Goal: Task Accomplishment & Management: Manage account settings

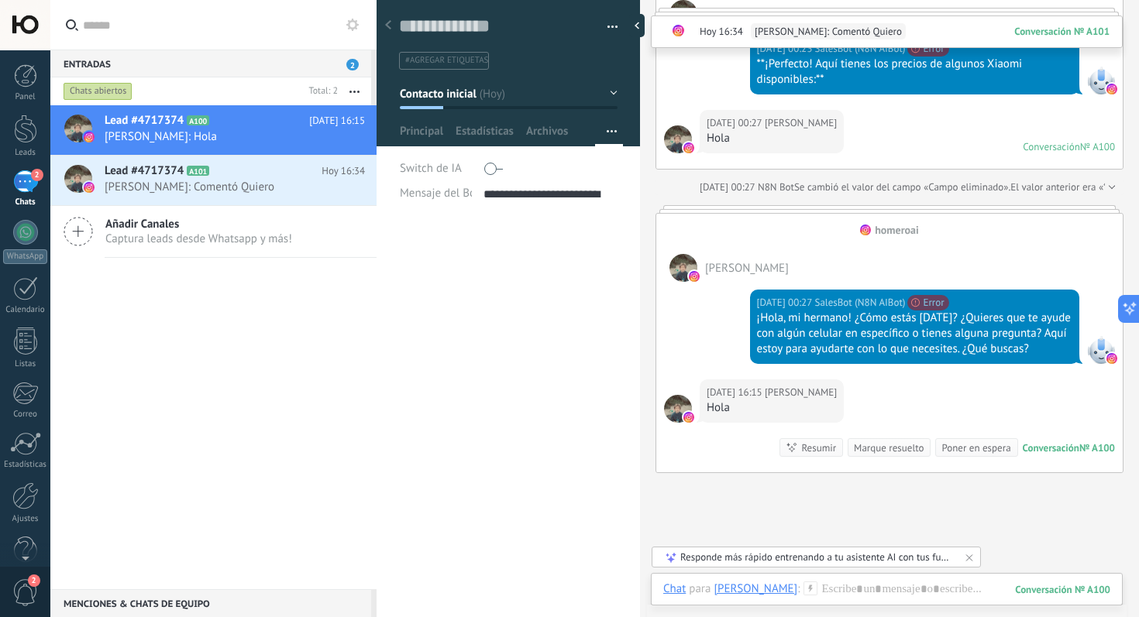
scroll to position [5254, 0]
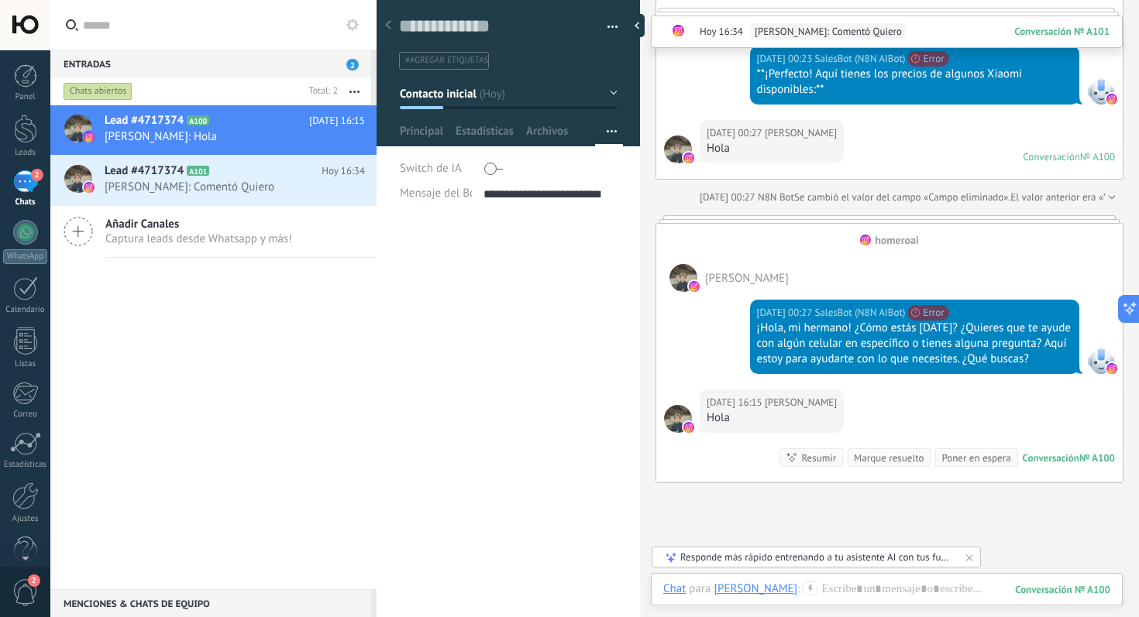
type textarea "**********"
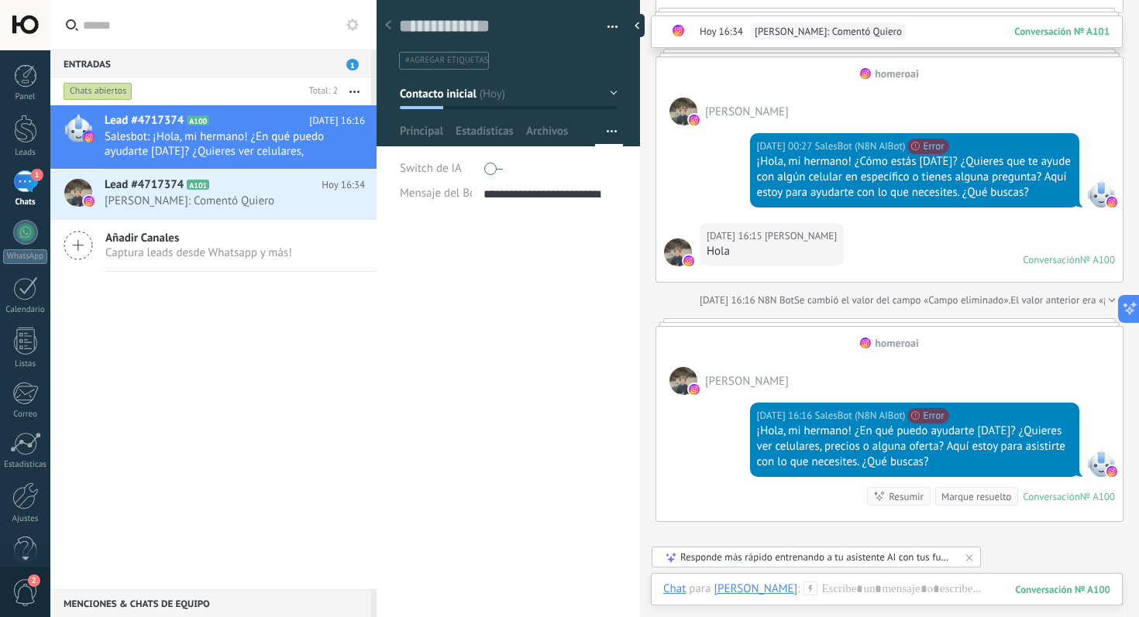
scroll to position [5426, 0]
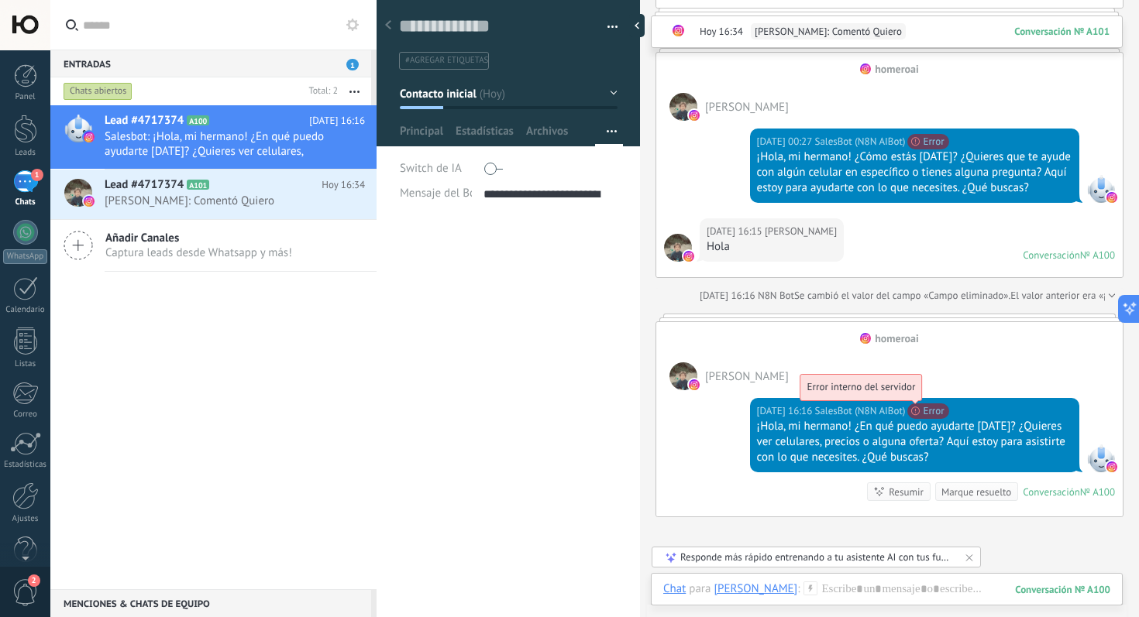
click at [913, 394] on span "Error interno del servidor" at bounding box center [861, 386] width 108 height 13
click at [905, 394] on span "Error interno del servidor" at bounding box center [861, 386] width 108 height 13
click at [889, 387] on span "Error interno del servidor" at bounding box center [861, 386] width 108 height 13
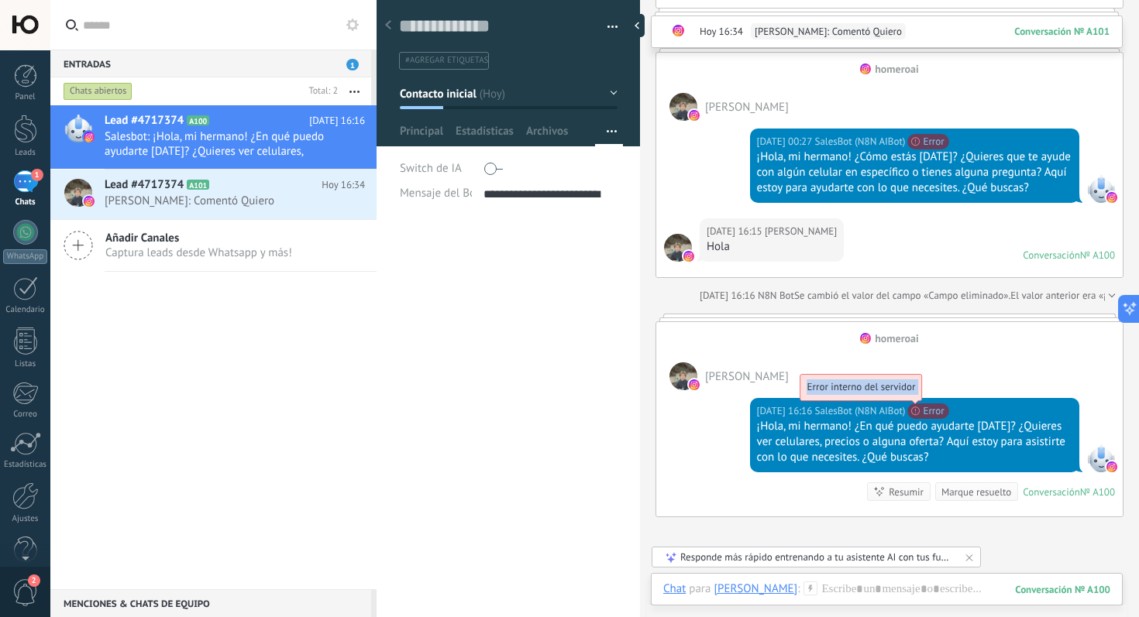
click at [889, 387] on span "Error interno del servidor" at bounding box center [861, 386] width 108 height 13
click at [435, 57] on span "#agregar etiquetas" at bounding box center [446, 60] width 83 height 11
click at [497, 304] on div "******* Vicente ******* Vicente Apellido Abrir detalle Copie el nombre" at bounding box center [507, 419] width 263 height 398
click at [270, 191] on h2 "Lead #4717374 A101" at bounding box center [213, 184] width 217 height 15
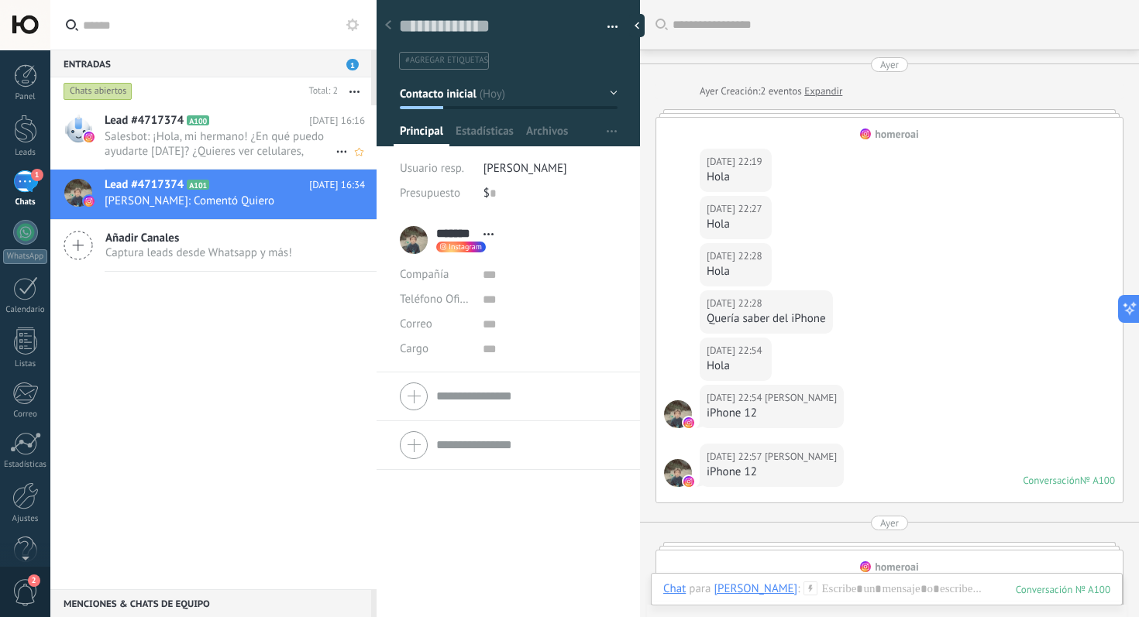
click at [112, 122] on span "Lead #4717374" at bounding box center [144, 120] width 79 height 15
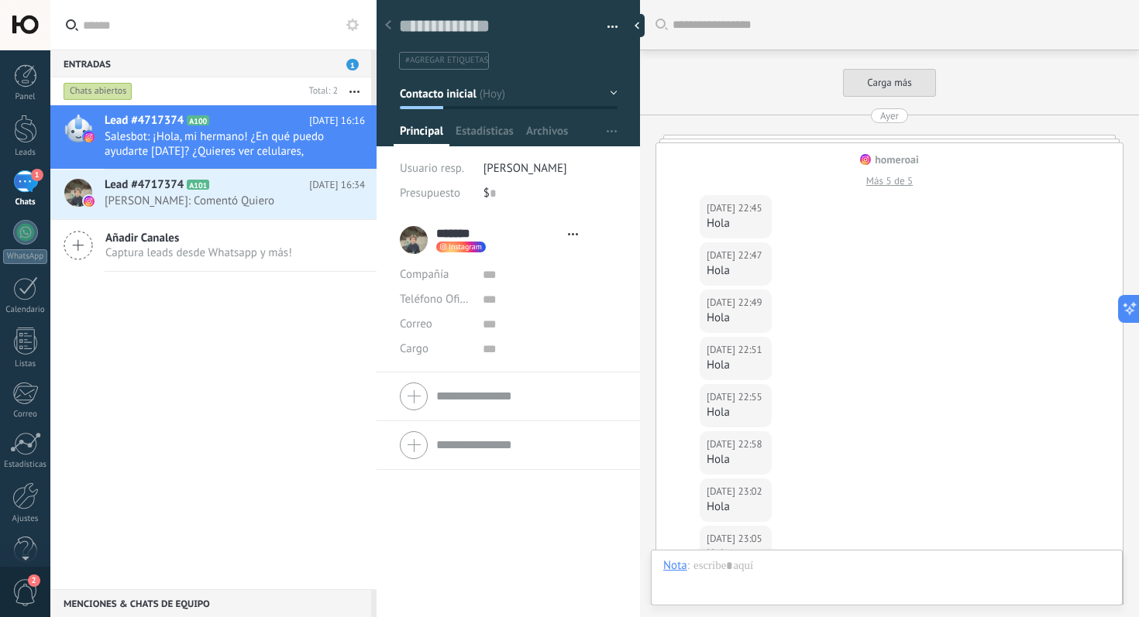
type textarea "**********"
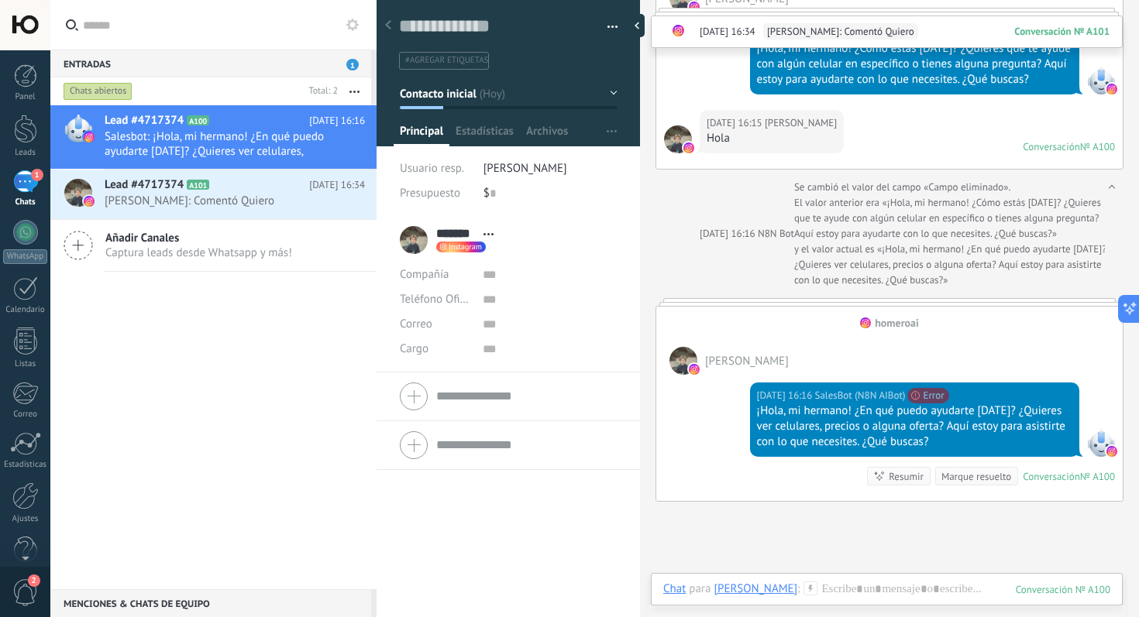
click at [885, 271] on span "y el valor actual es «¡Hola, mi hermano! ¿En qué puedo ayudarte hoy? ¿Quieres v…" at bounding box center [950, 265] width 313 height 46
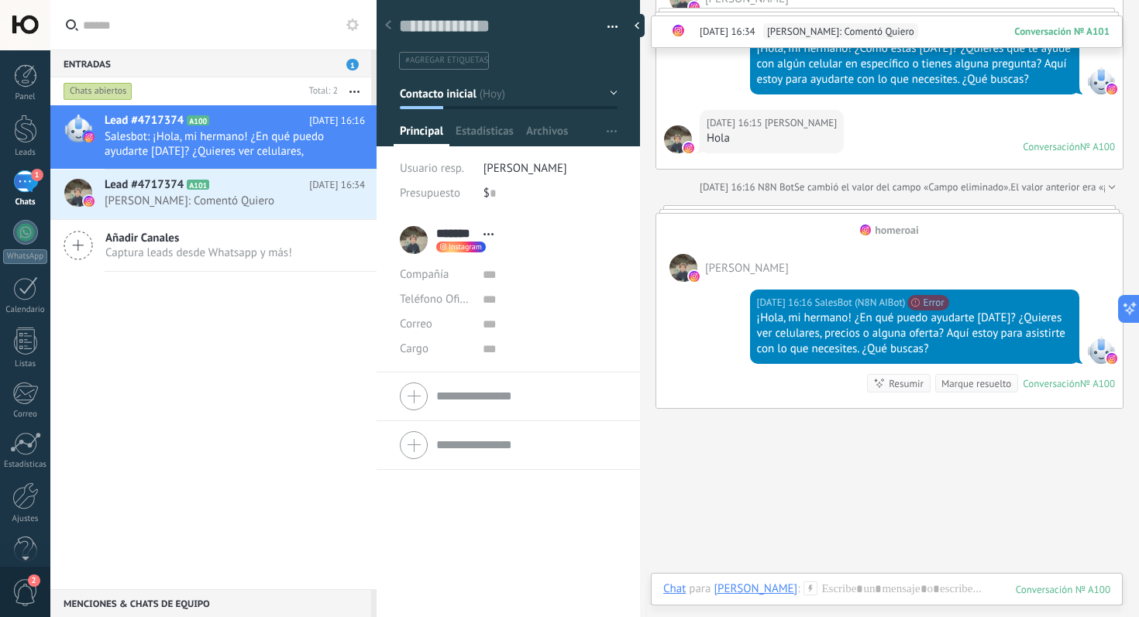
click at [925, 191] on span "Se cambió el valor del campo «Campo eliminado»." at bounding box center [902, 187] width 216 height 15
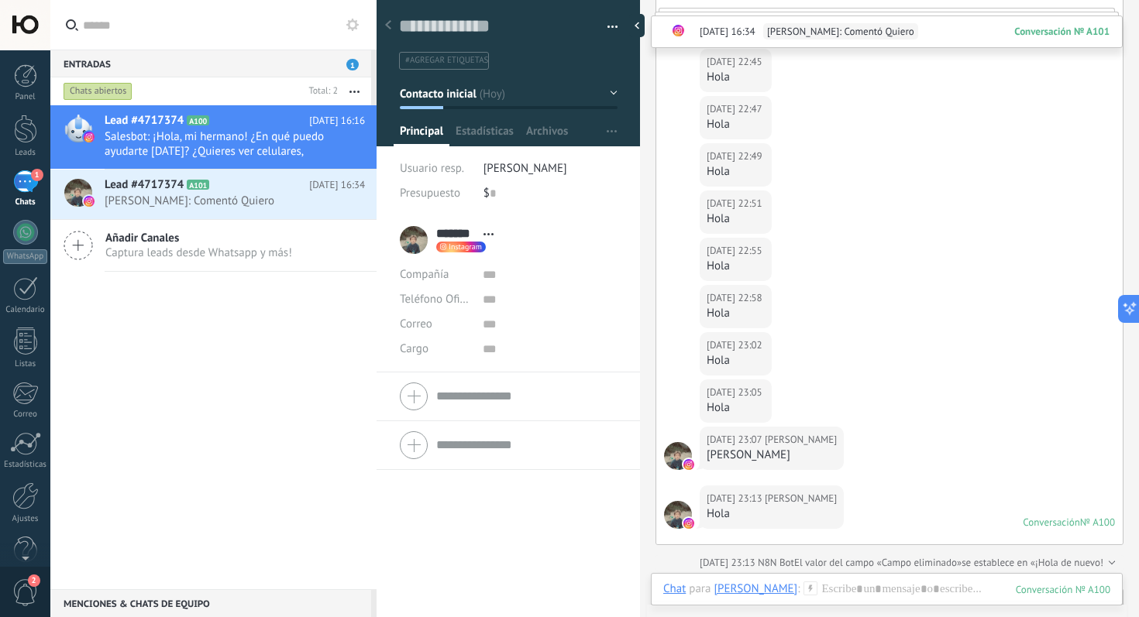
scroll to position [2284, 0]
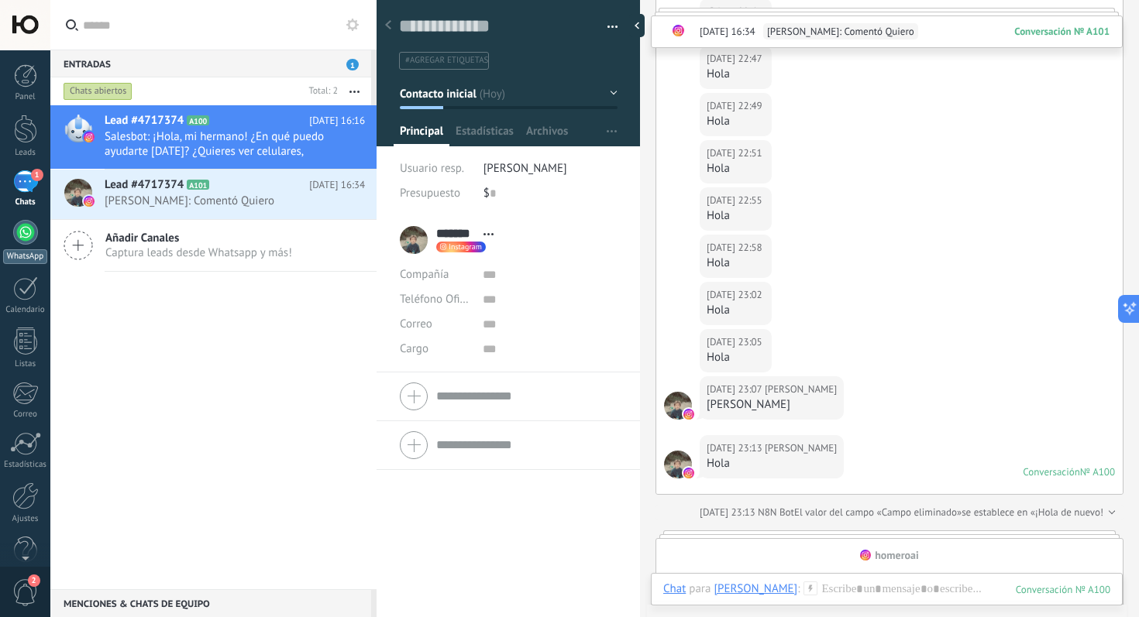
click at [26, 242] on div at bounding box center [25, 232] width 25 height 25
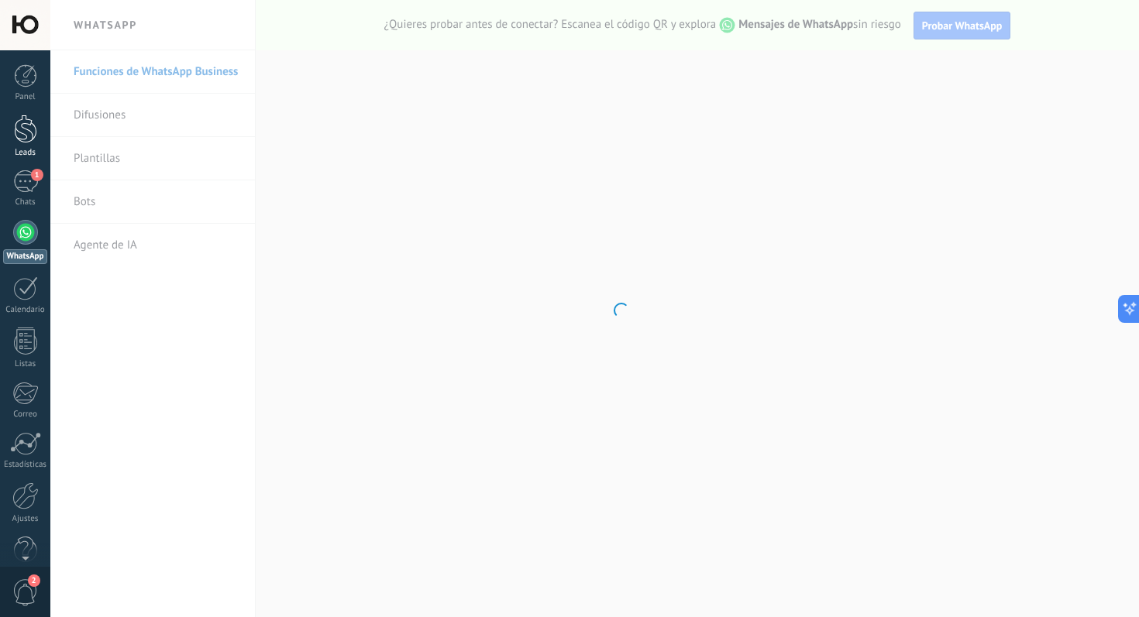
scroll to position [334, 0]
click at [31, 139] on div at bounding box center [25, 129] width 23 height 29
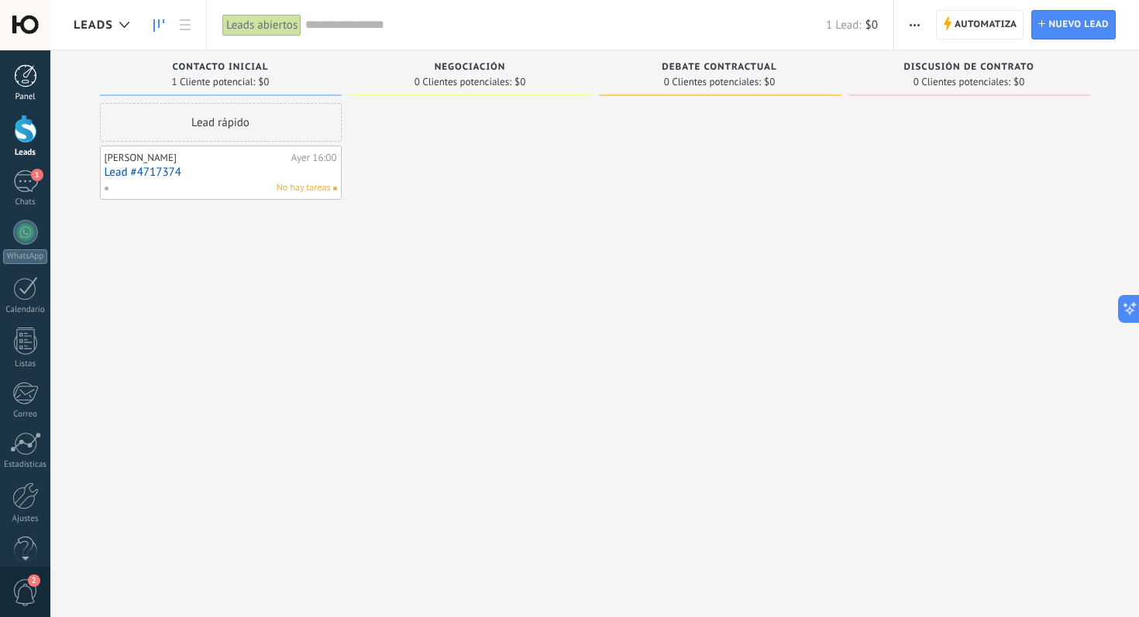
click at [10, 72] on link "Panel" at bounding box center [25, 83] width 50 height 38
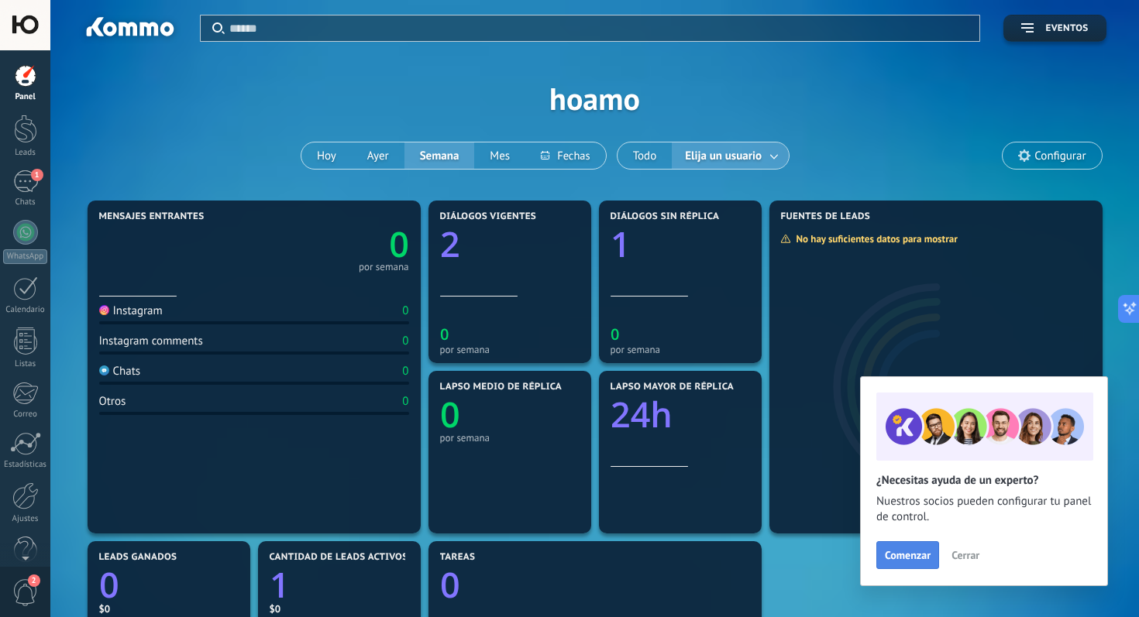
click at [902, 561] on span "Comenzar" at bounding box center [908, 555] width 46 height 11
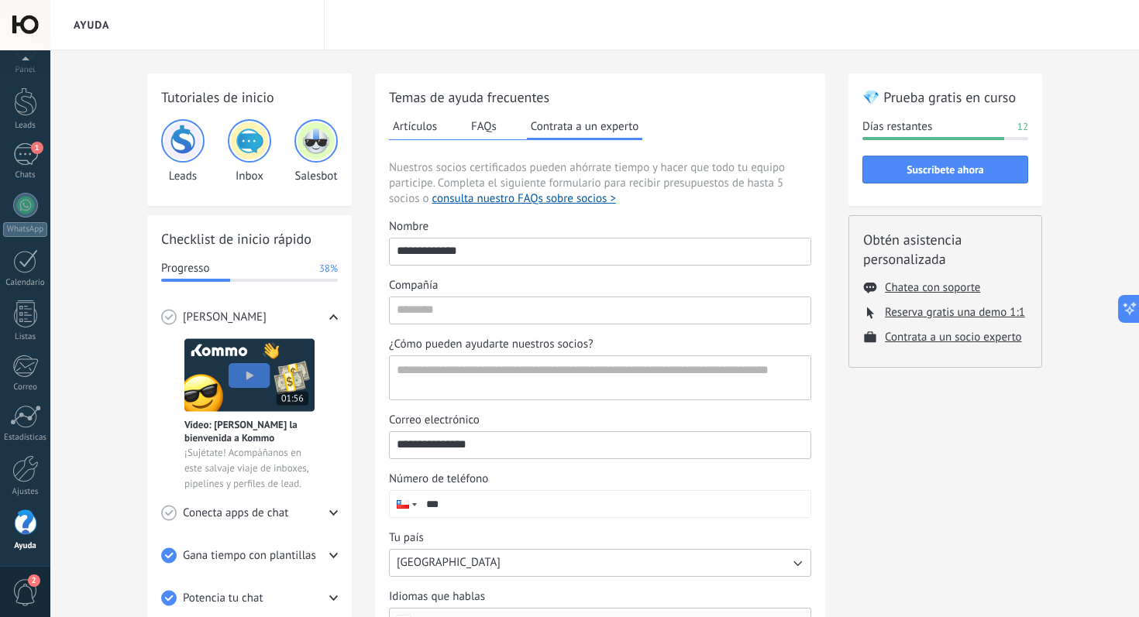
click at [493, 127] on button "FAQs" at bounding box center [483, 126] width 33 height 23
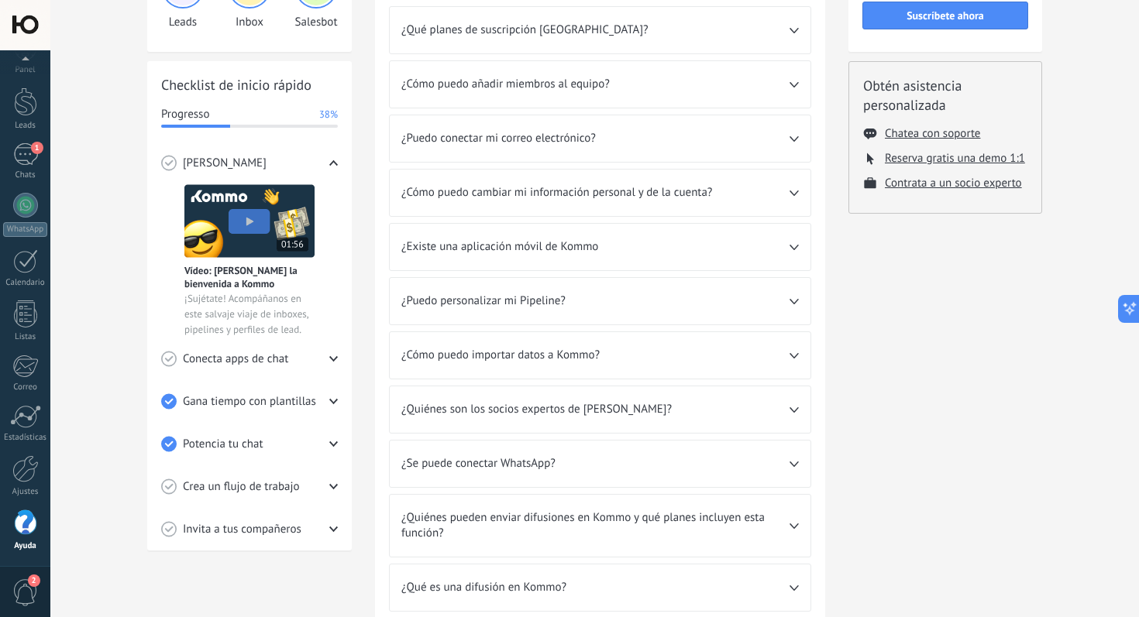
scroll to position [157, 0]
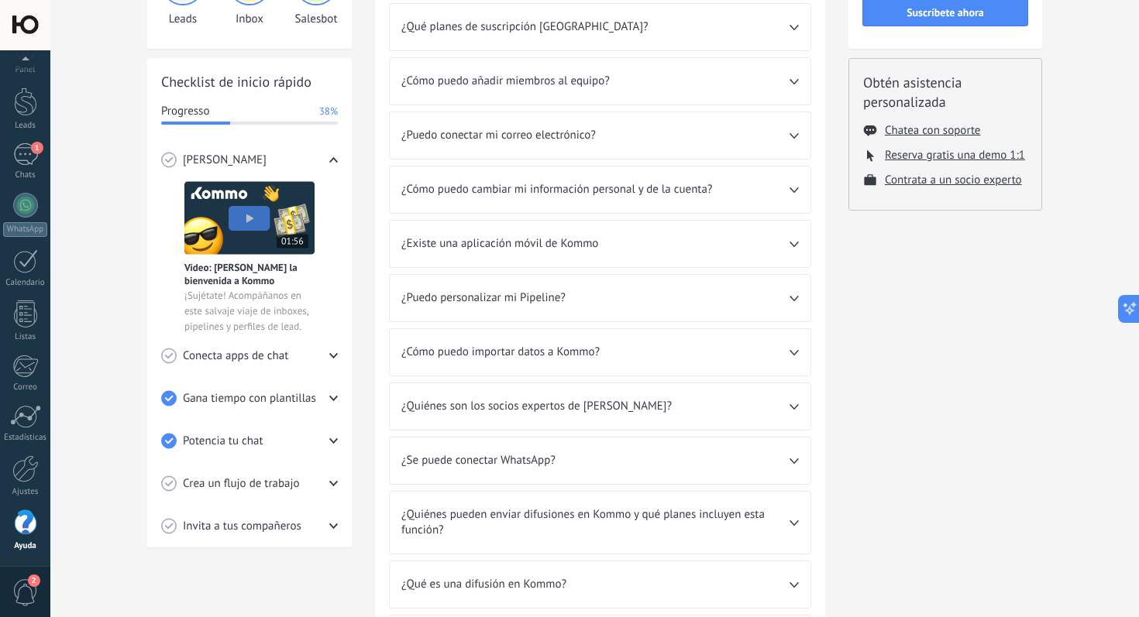
click at [298, 438] on div "Potencia tu chat" at bounding box center [249, 441] width 177 height 43
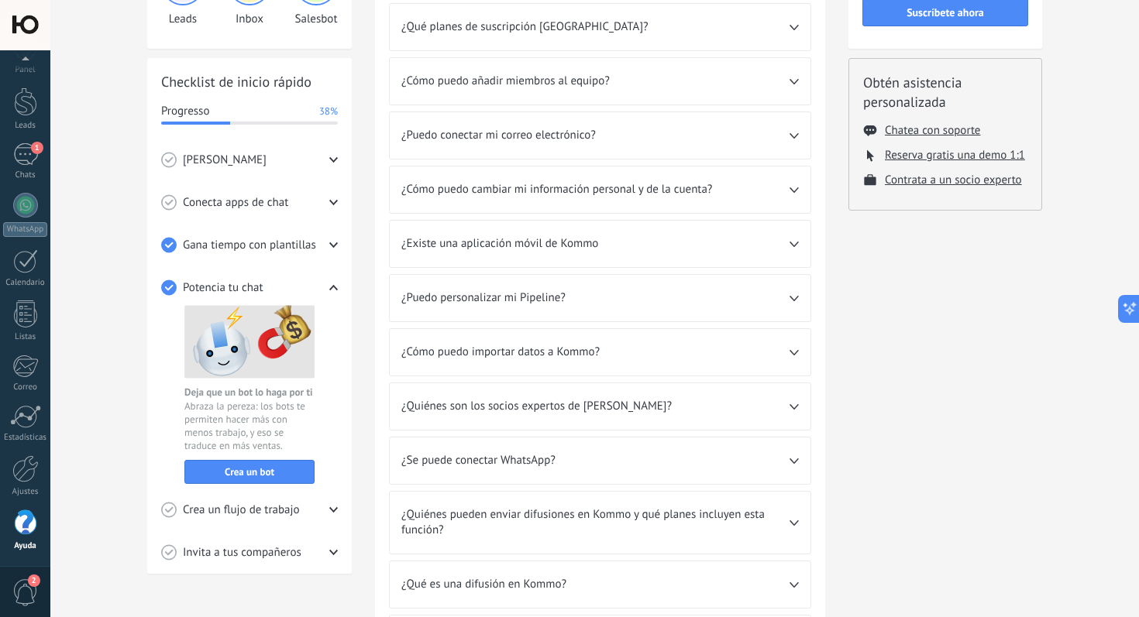
click at [333, 281] on div "Potencia tu chat" at bounding box center [249, 287] width 177 height 43
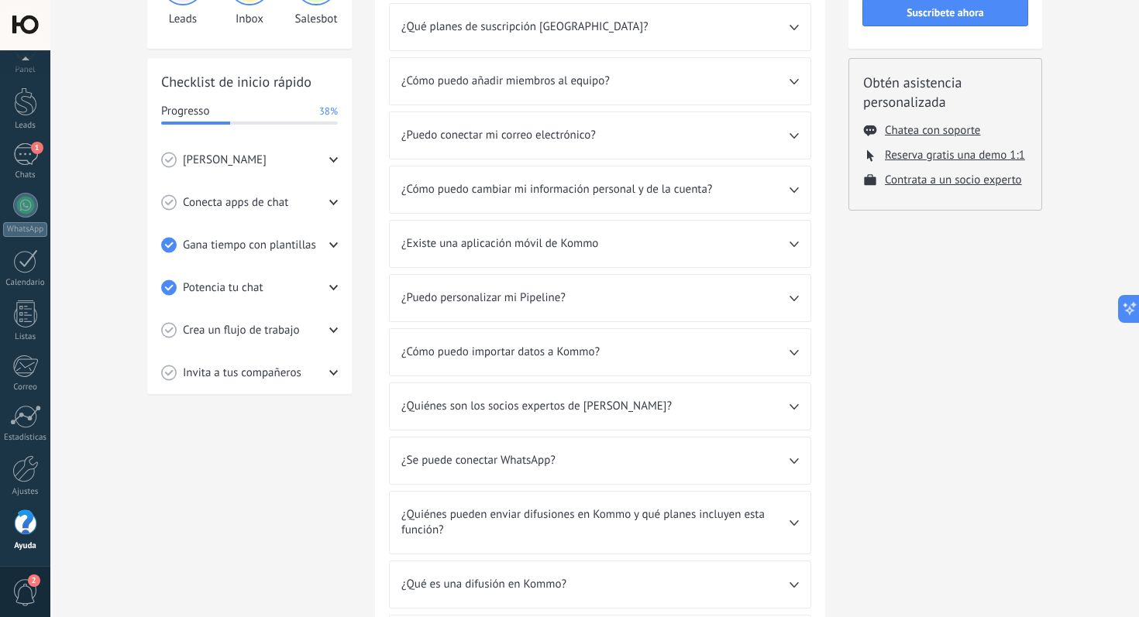
click at [328, 376] on div "Invita a tus compañeros" at bounding box center [249, 373] width 177 height 43
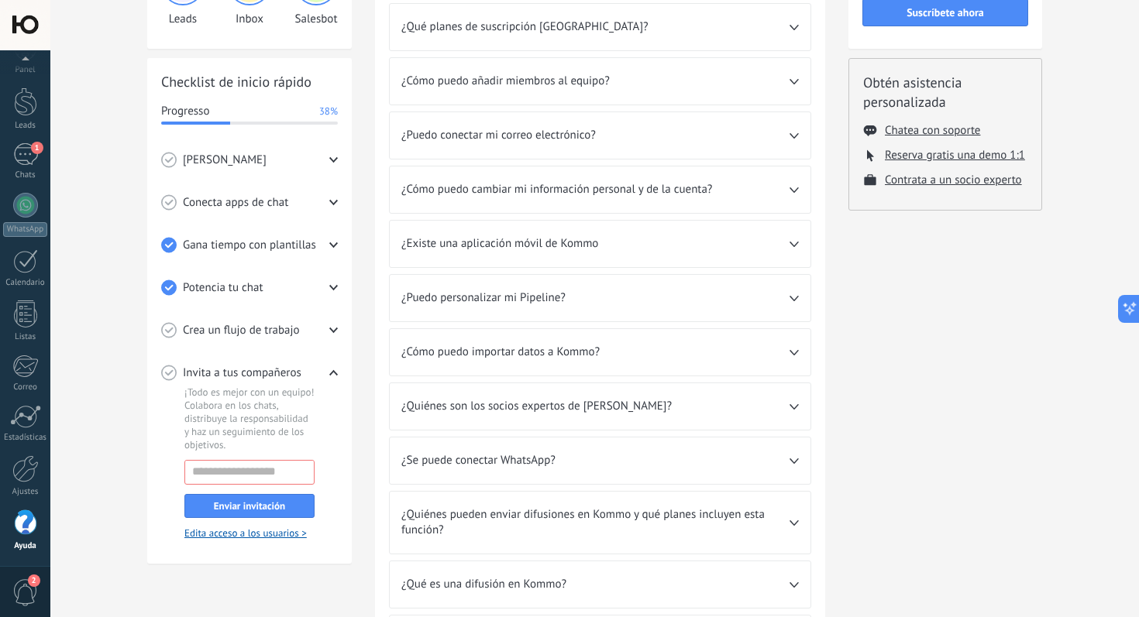
click at [330, 374] on use at bounding box center [333, 372] width 9 height 5
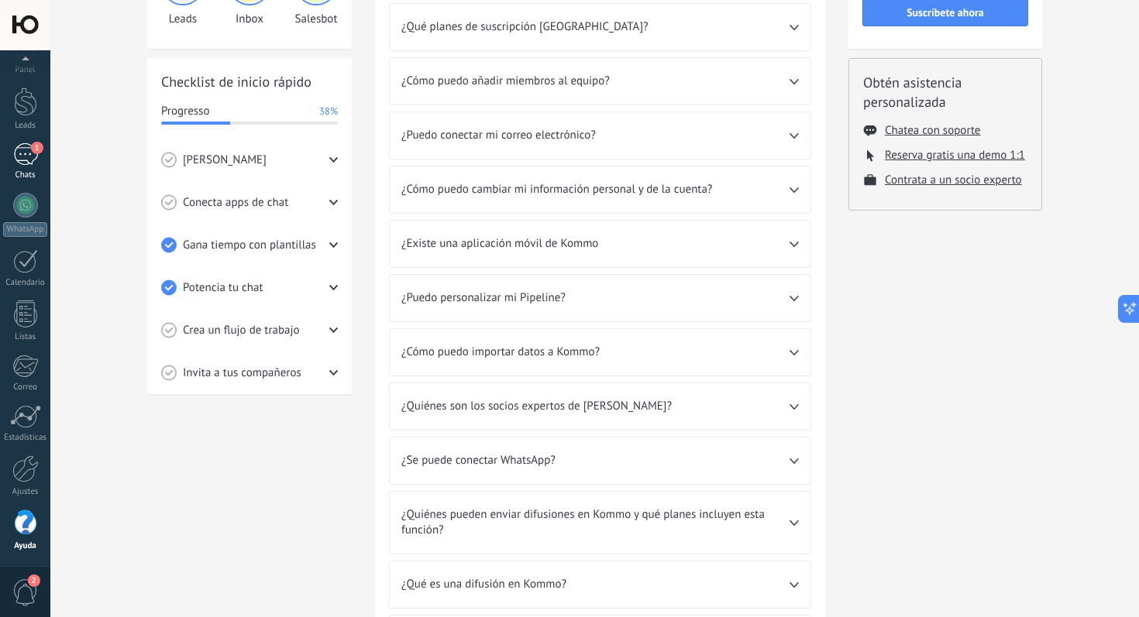
click at [22, 150] on div "1" at bounding box center [25, 154] width 25 height 22
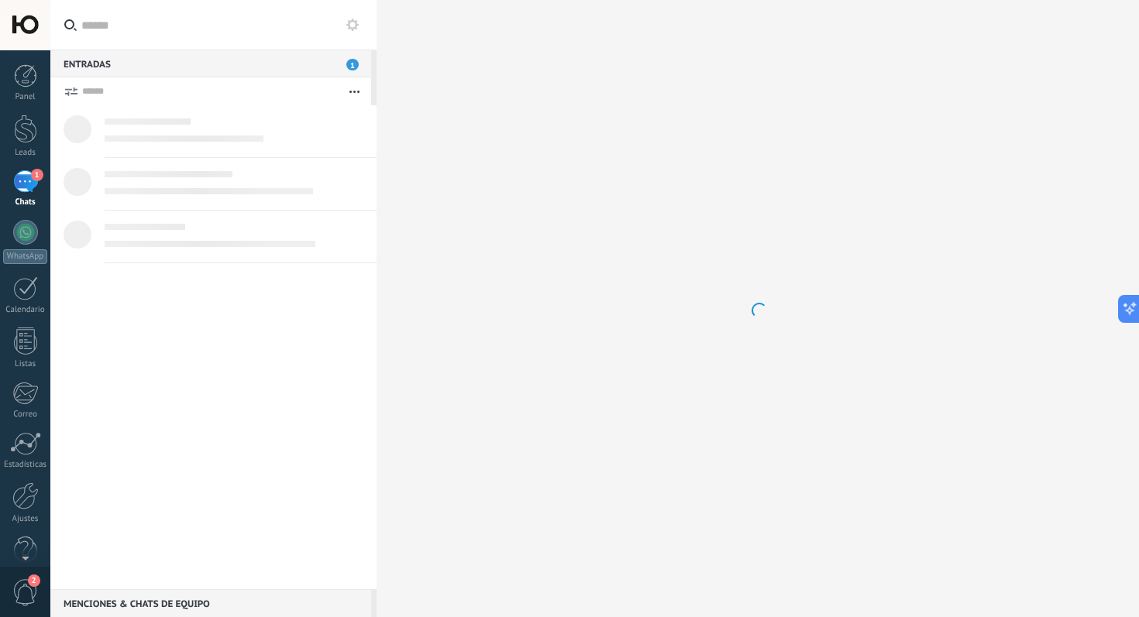
click at [357, 22] on icon at bounding box center [352, 25] width 12 height 12
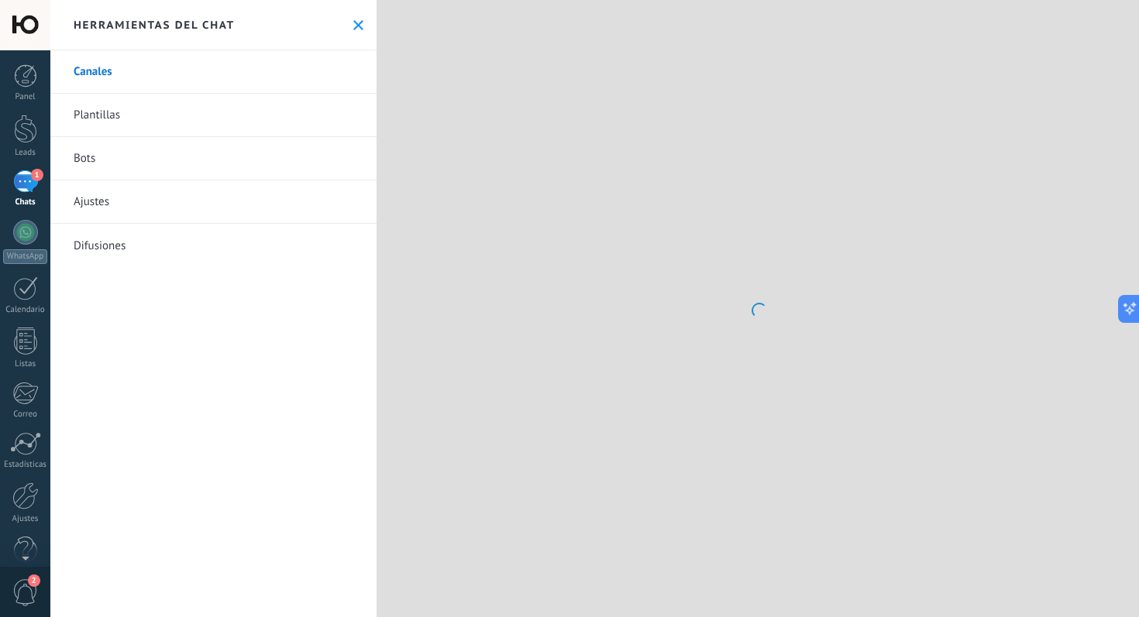
click at [239, 149] on link "Bots" at bounding box center [213, 158] width 326 height 43
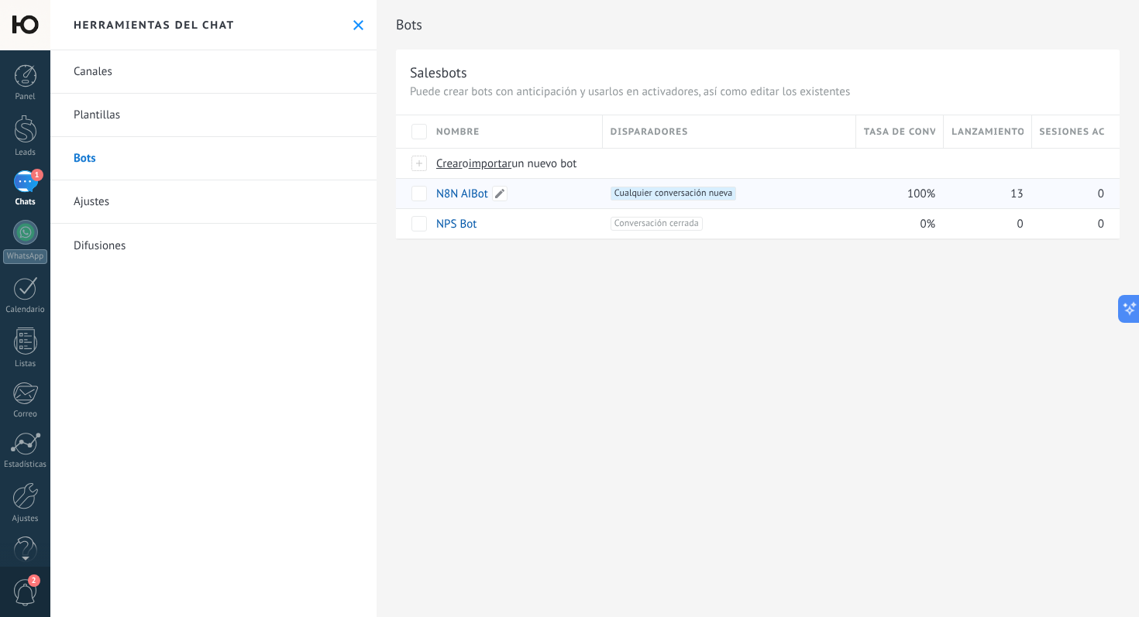
click at [467, 196] on link "N8N AIBot" at bounding box center [462, 194] width 52 height 15
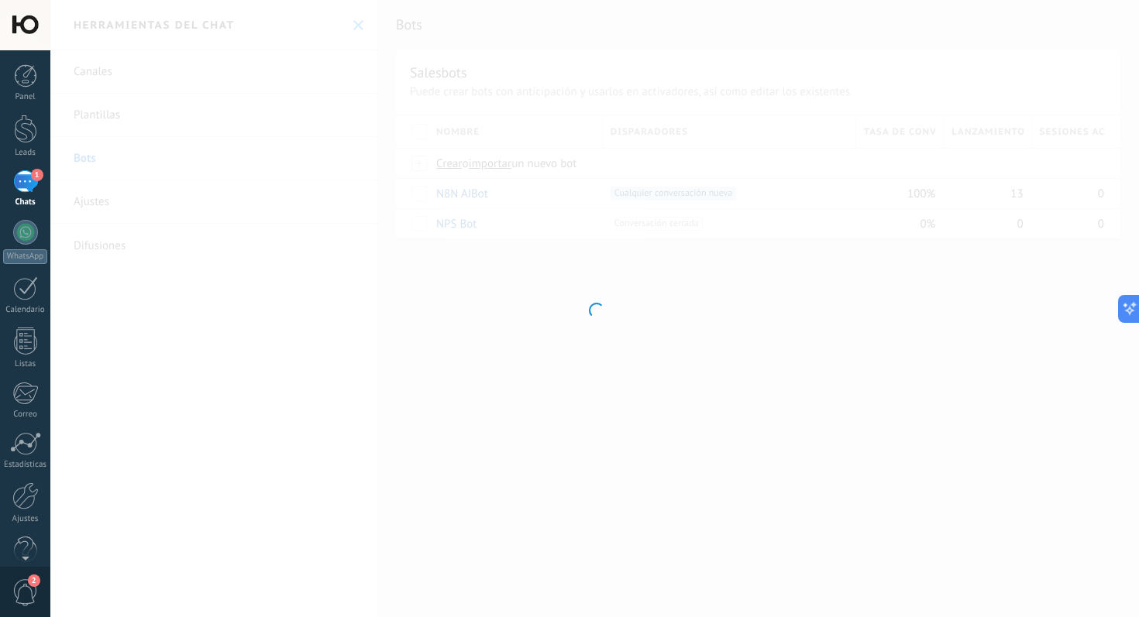
type input "*********"
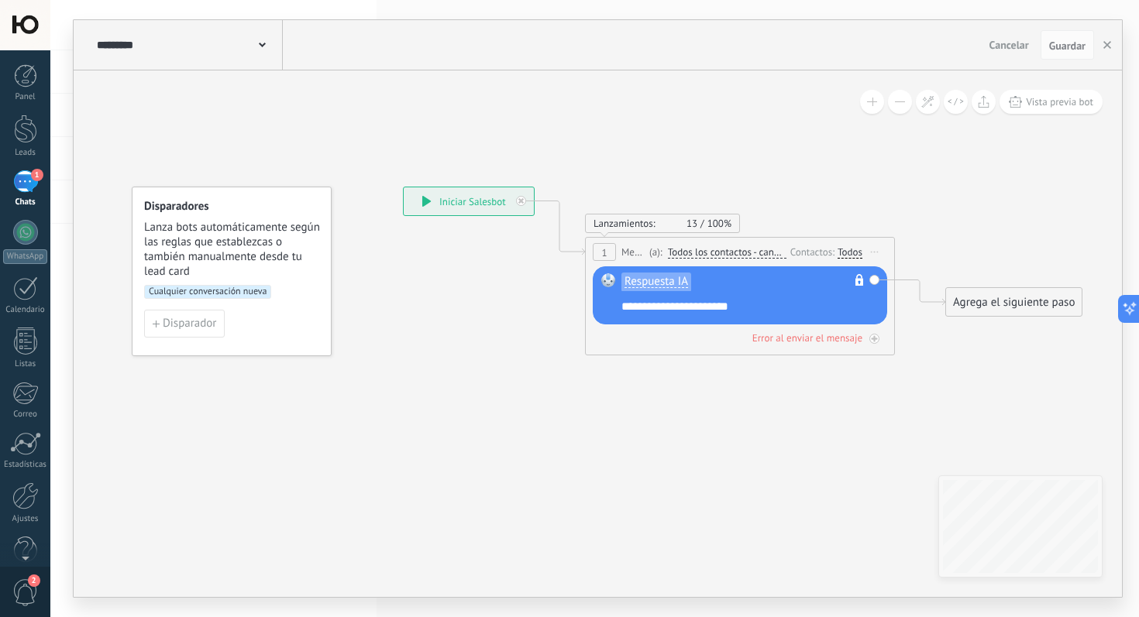
click at [987, 298] on div "Agrega el siguiente paso" at bounding box center [1014, 303] width 136 height 26
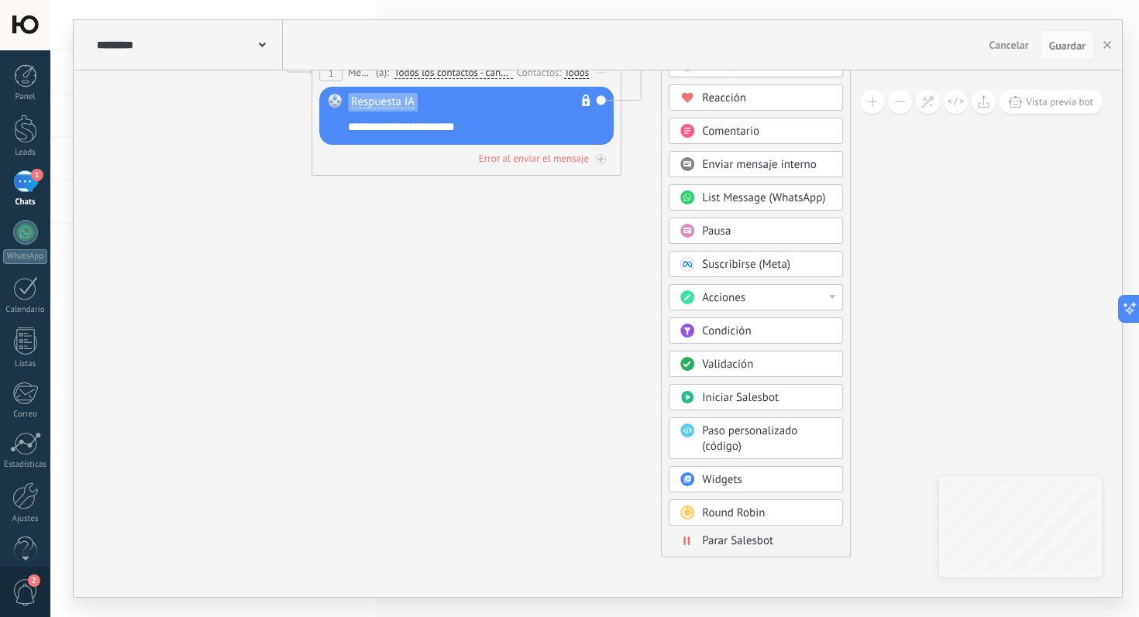
drag, startPoint x: 761, startPoint y: 122, endPoint x: 751, endPoint y: 33, distance: 89.7
click at [751, 33] on div "**********" at bounding box center [598, 308] width 1048 height 577
click at [730, 541] on span "Parar Salesbot" at bounding box center [737, 541] width 71 height 15
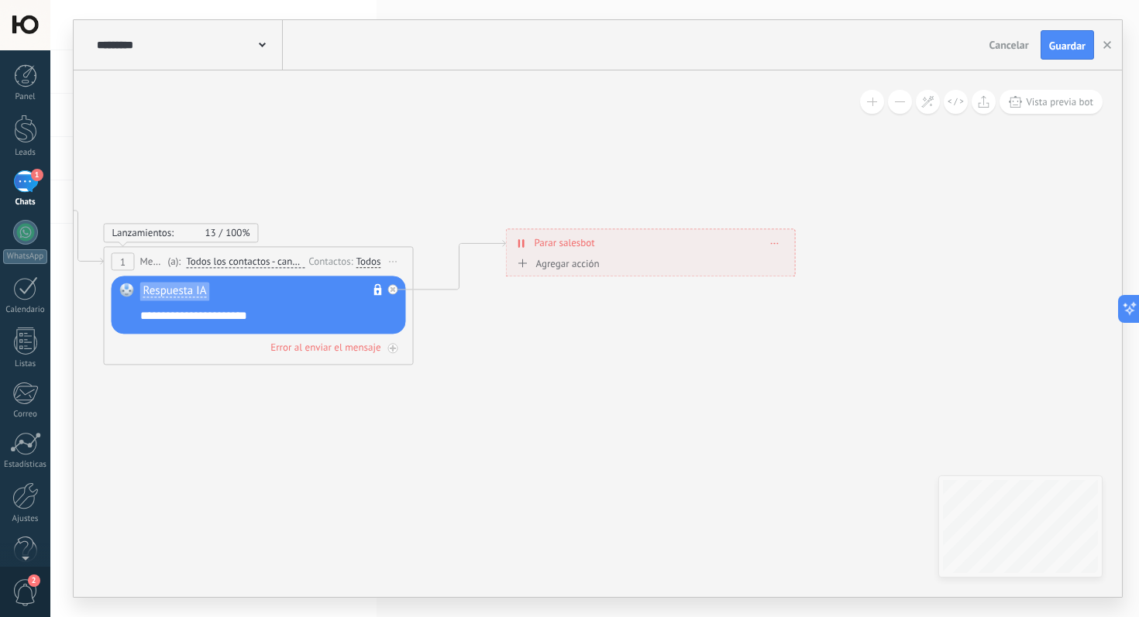
drag, startPoint x: 531, startPoint y: 233, endPoint x: 584, endPoint y: 251, distance: 55.6
click at [584, 251] on div "**********" at bounding box center [651, 242] width 288 height 27
click at [573, 398] on icon at bounding box center [358, 281] width 1648 height 944
click at [1054, 51] on span "Guardar" at bounding box center [1067, 45] width 36 height 11
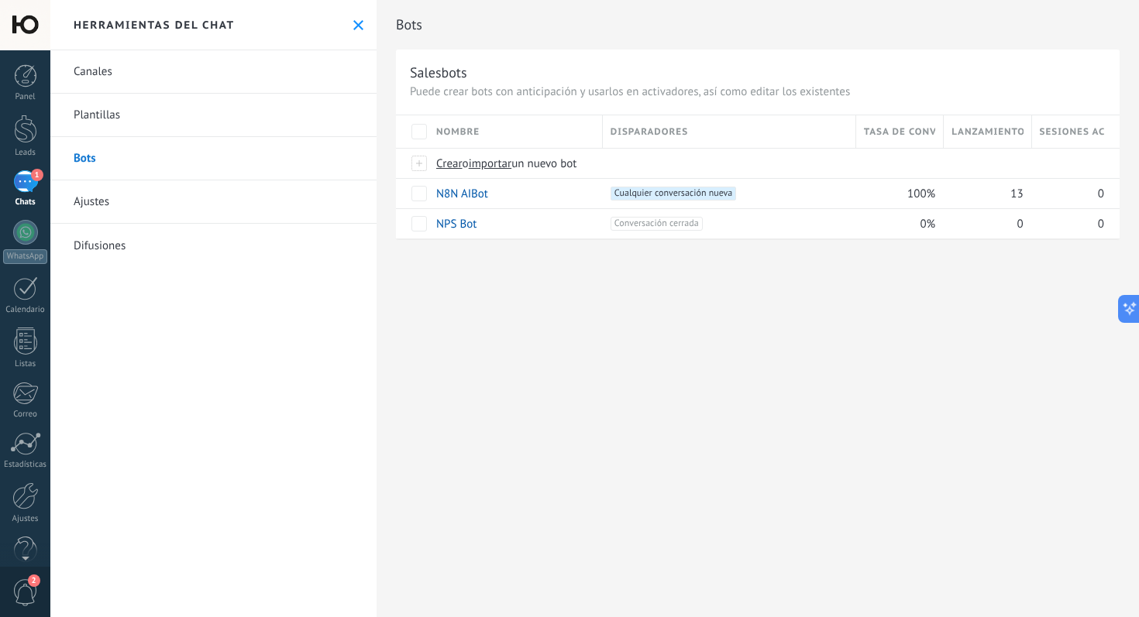
scroll to position [334, 0]
click at [24, 191] on div "1" at bounding box center [25, 181] width 25 height 22
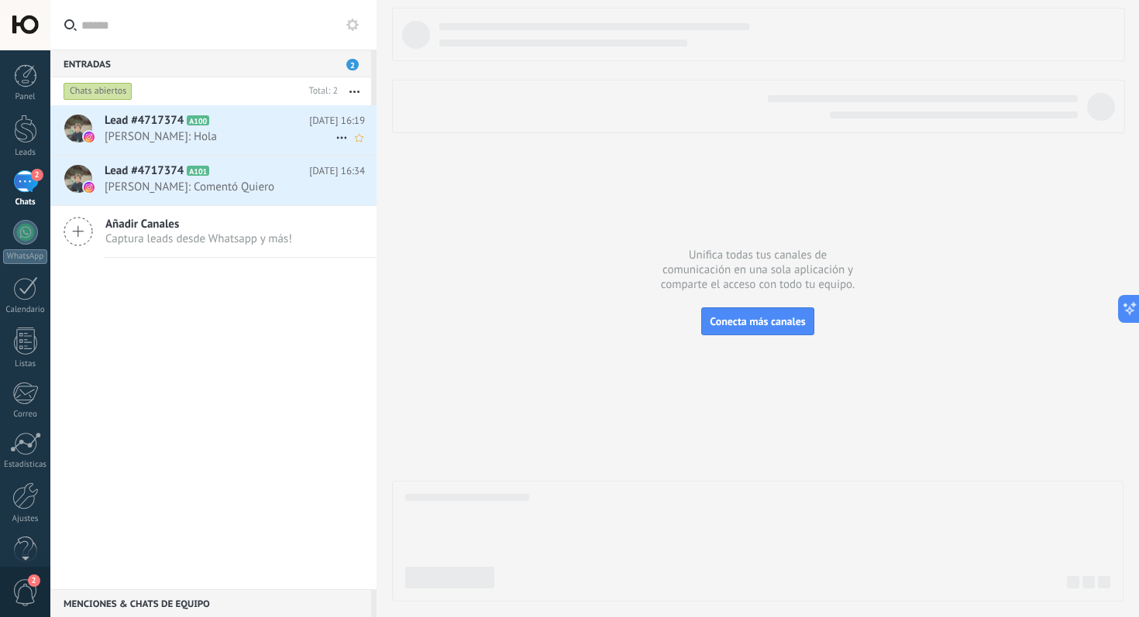
click at [224, 139] on span "Vicente: Hola" at bounding box center [220, 136] width 231 height 15
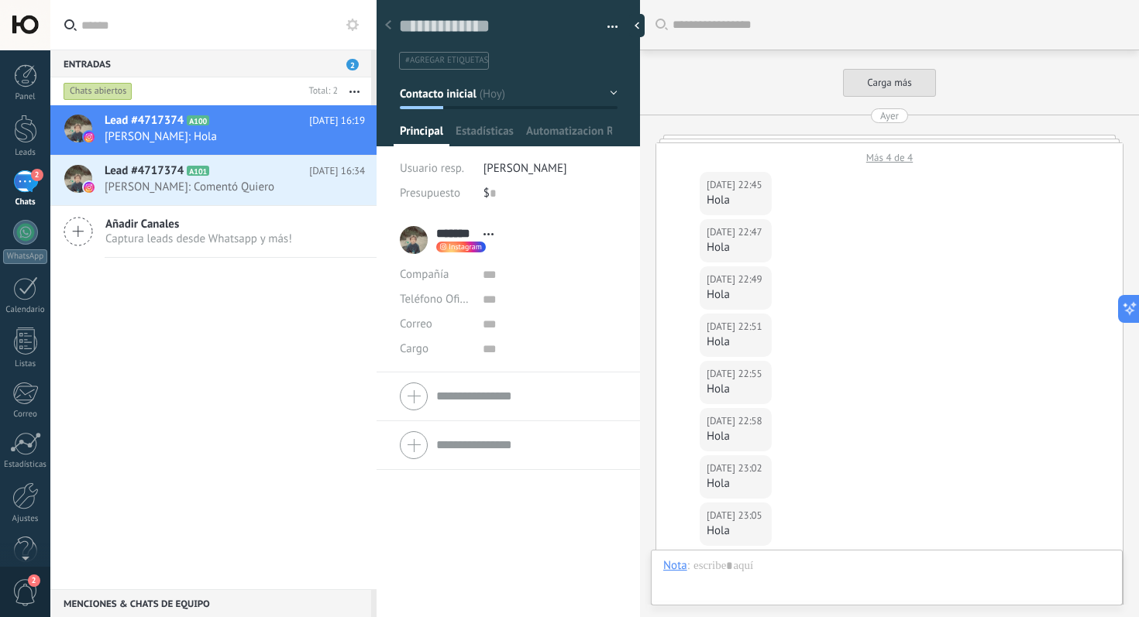
scroll to position [3088, 0]
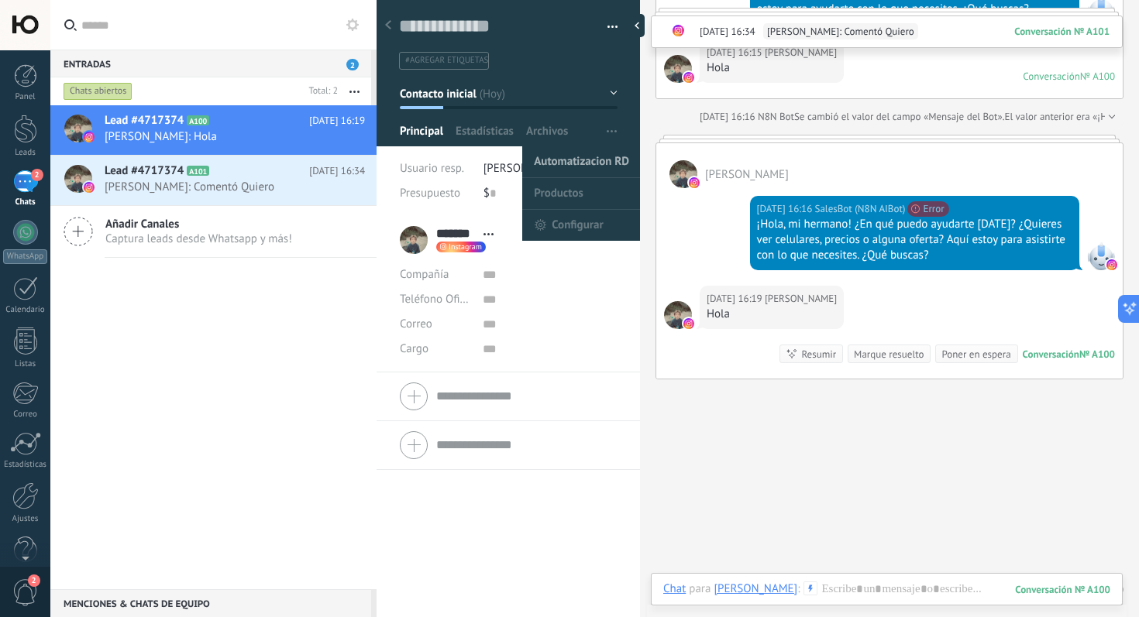
click at [596, 163] on span "Automatizacion RD" at bounding box center [581, 161] width 95 height 31
type textarea "**********"
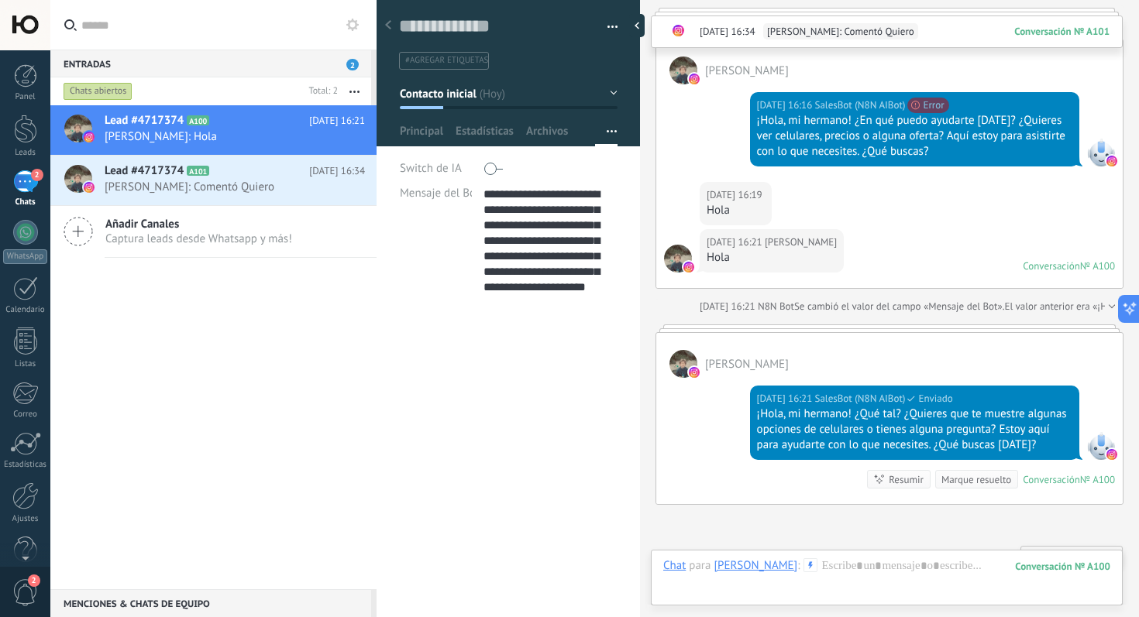
scroll to position [3148, 0]
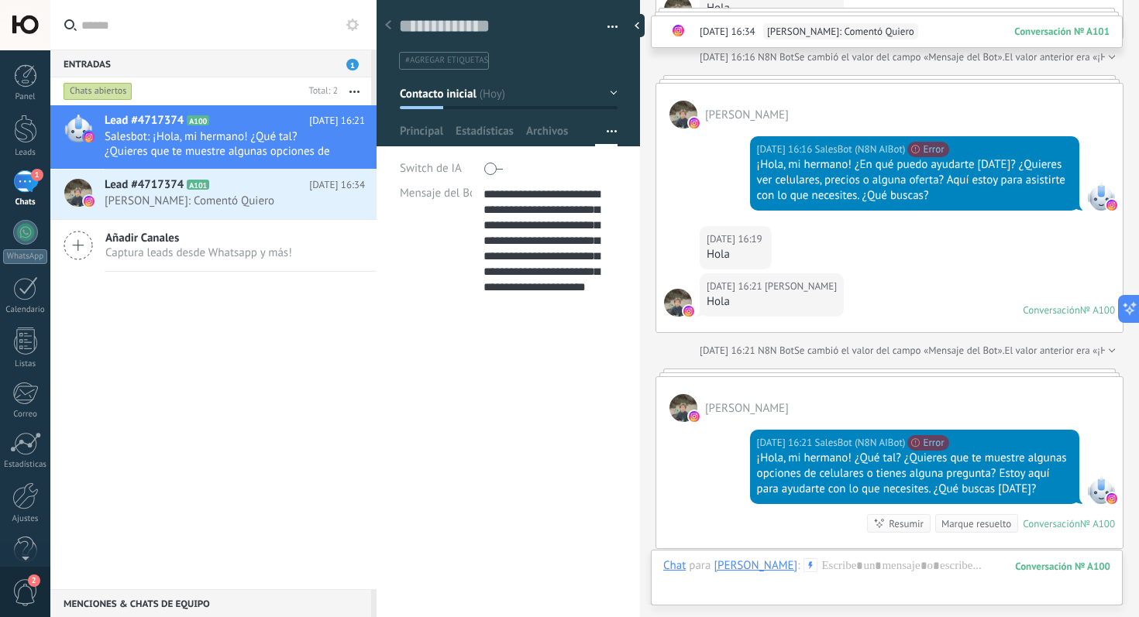
click at [973, 524] on div "Marque resuelto" at bounding box center [976, 524] width 70 height 15
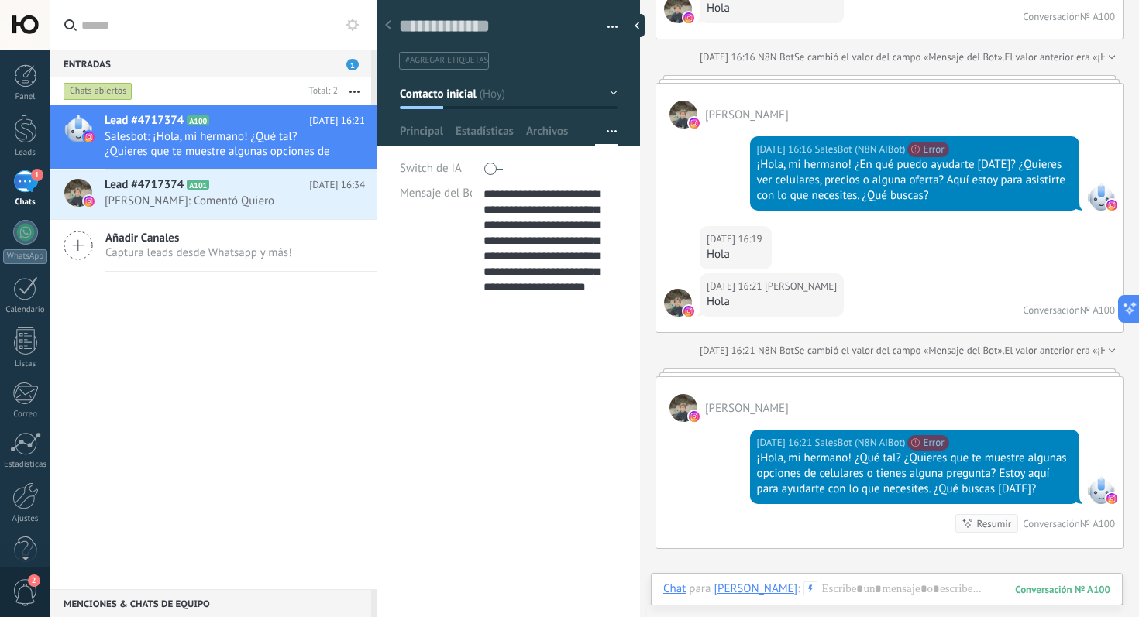
scroll to position [3174, 0]
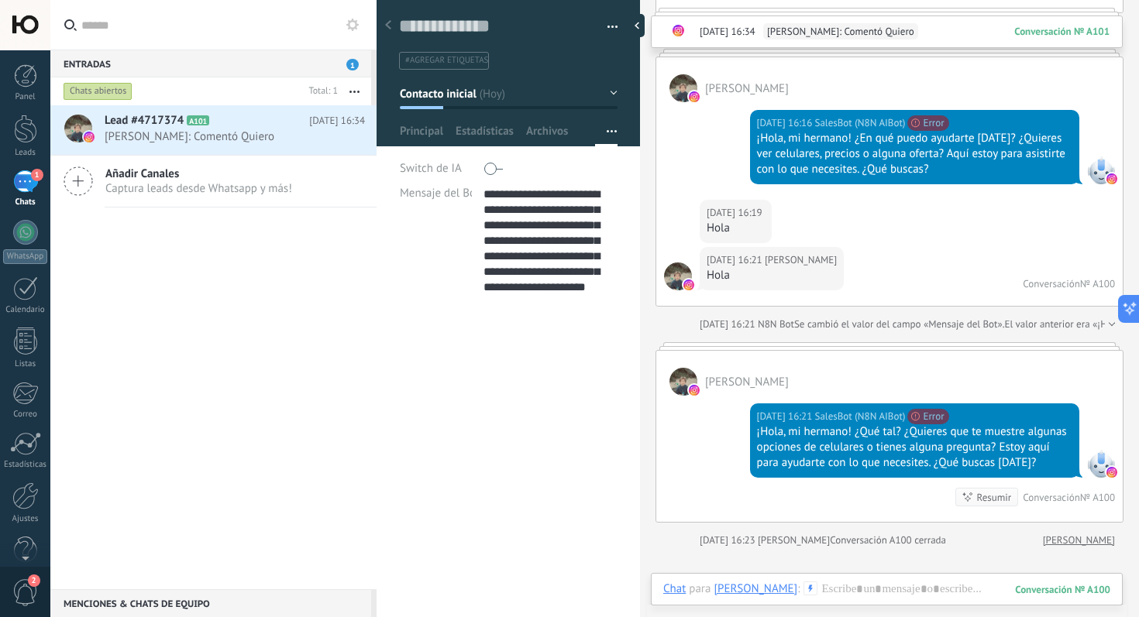
click at [977, 494] on div "Resumir" at bounding box center [994, 497] width 35 height 15
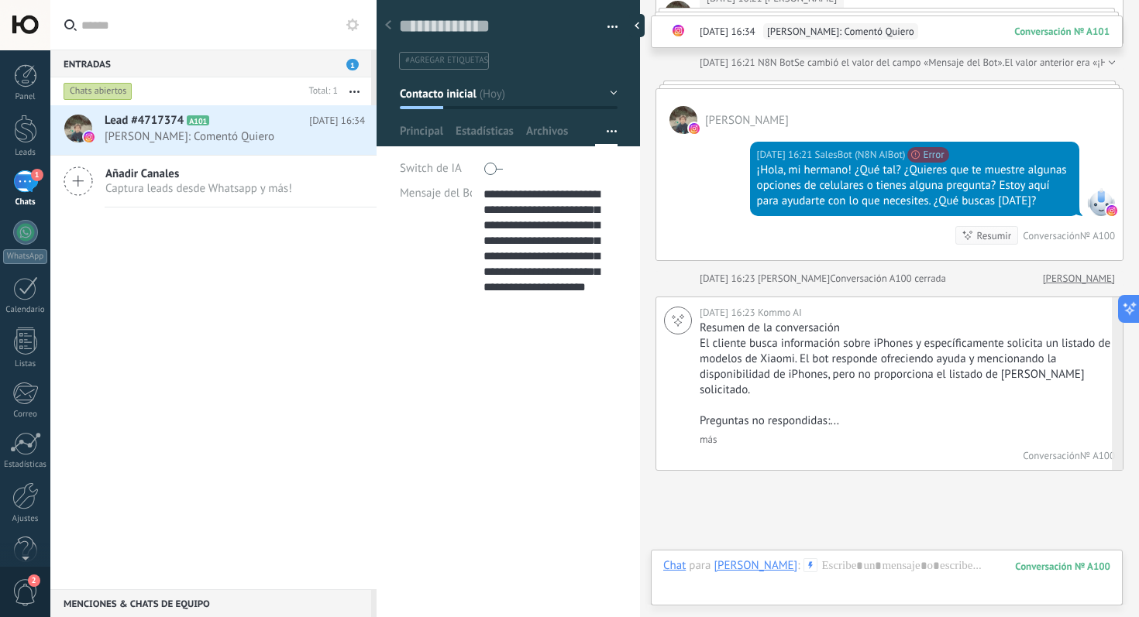
click at [713, 433] on link "más" at bounding box center [707, 439] width 17 height 13
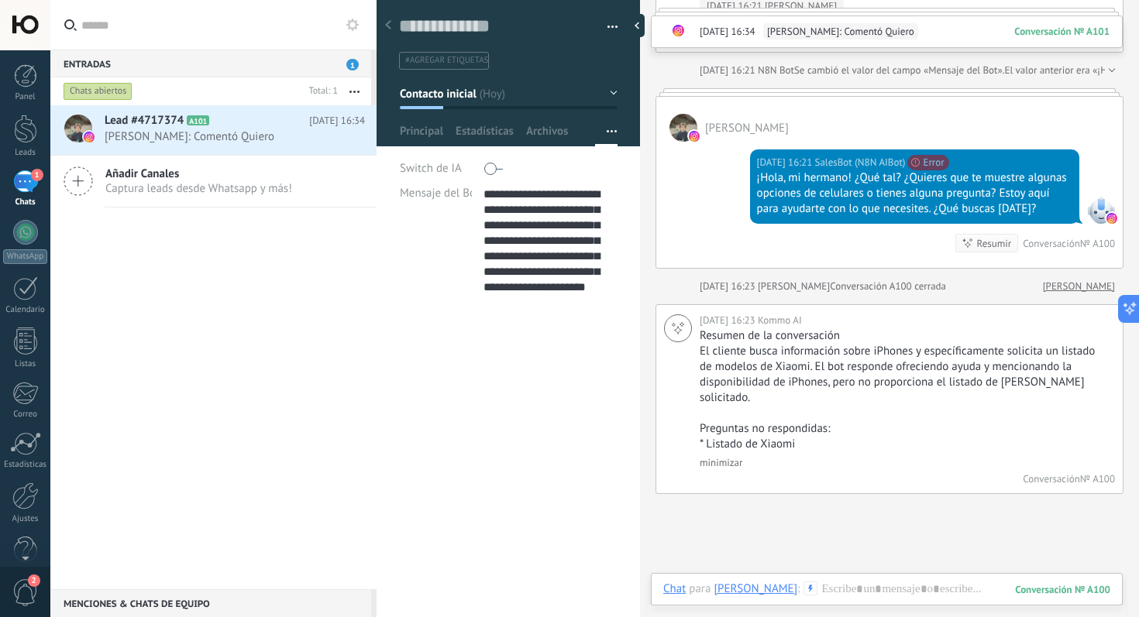
scroll to position [3558, 0]
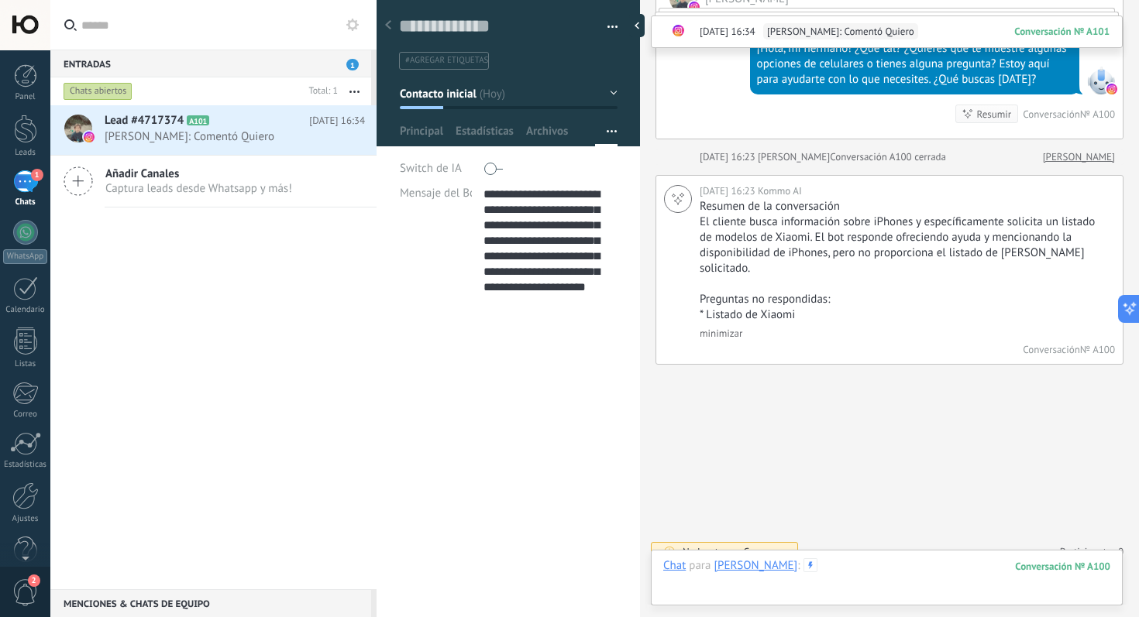
click at [930, 576] on div at bounding box center [886, 582] width 447 height 46
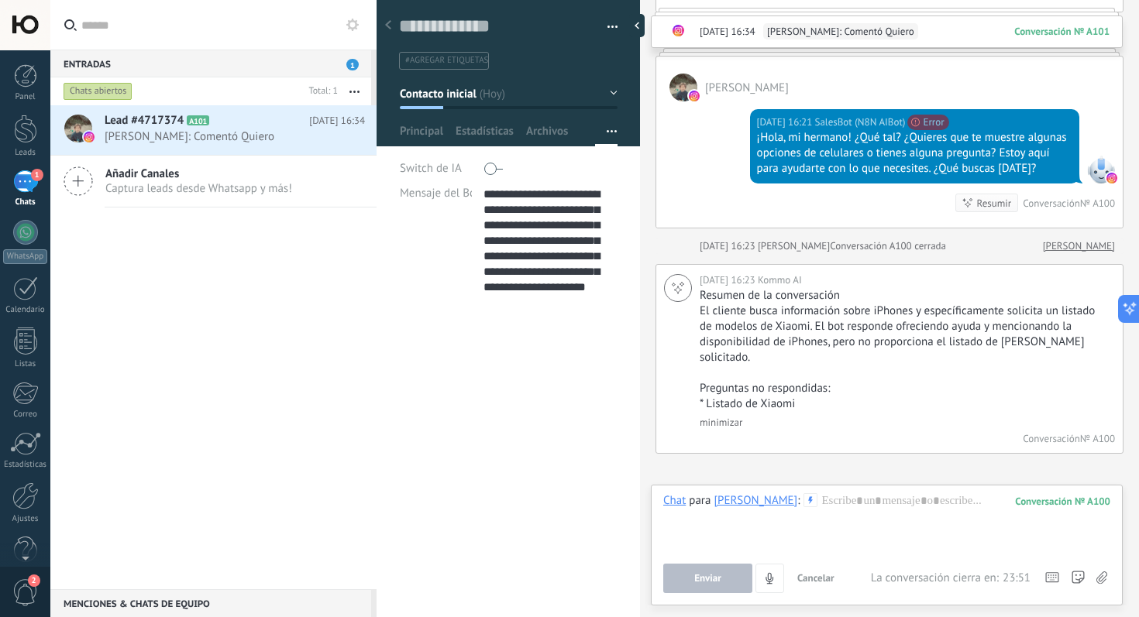
click at [1100, 166] on div at bounding box center [1101, 170] width 28 height 28
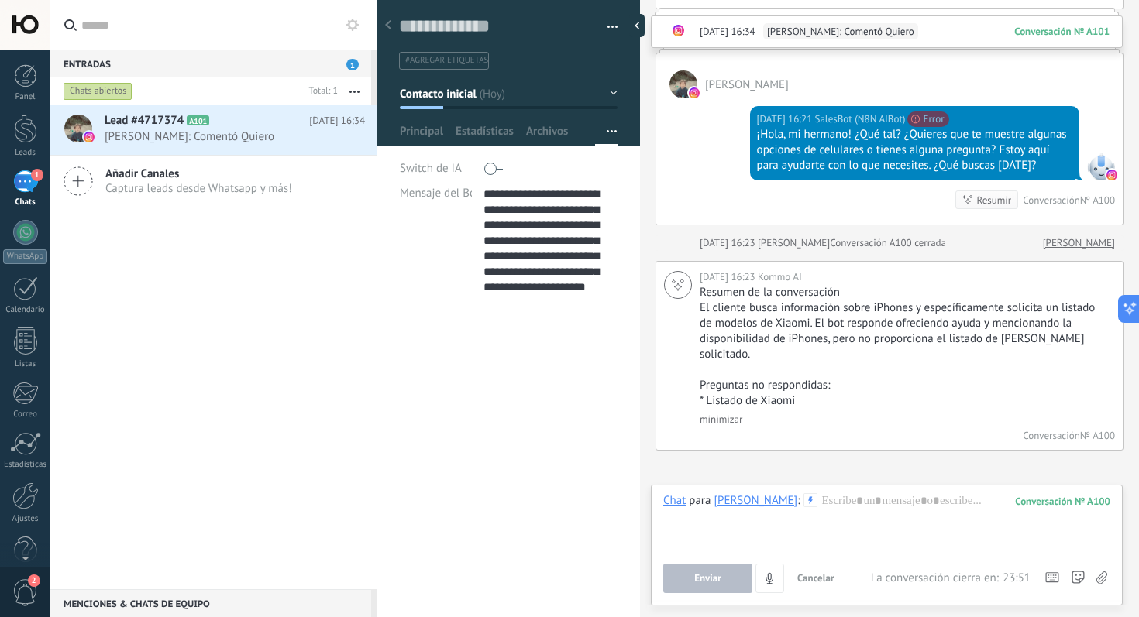
scroll to position [3473, 0]
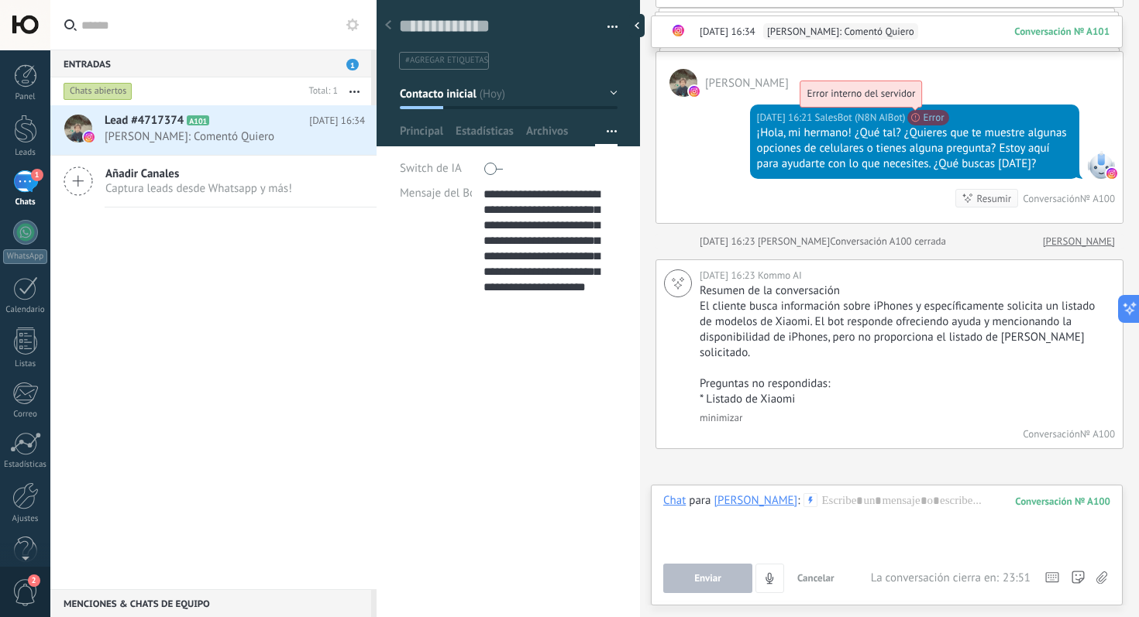
click at [916, 100] on span "Error interno del servidor" at bounding box center [861, 93] width 108 height 13
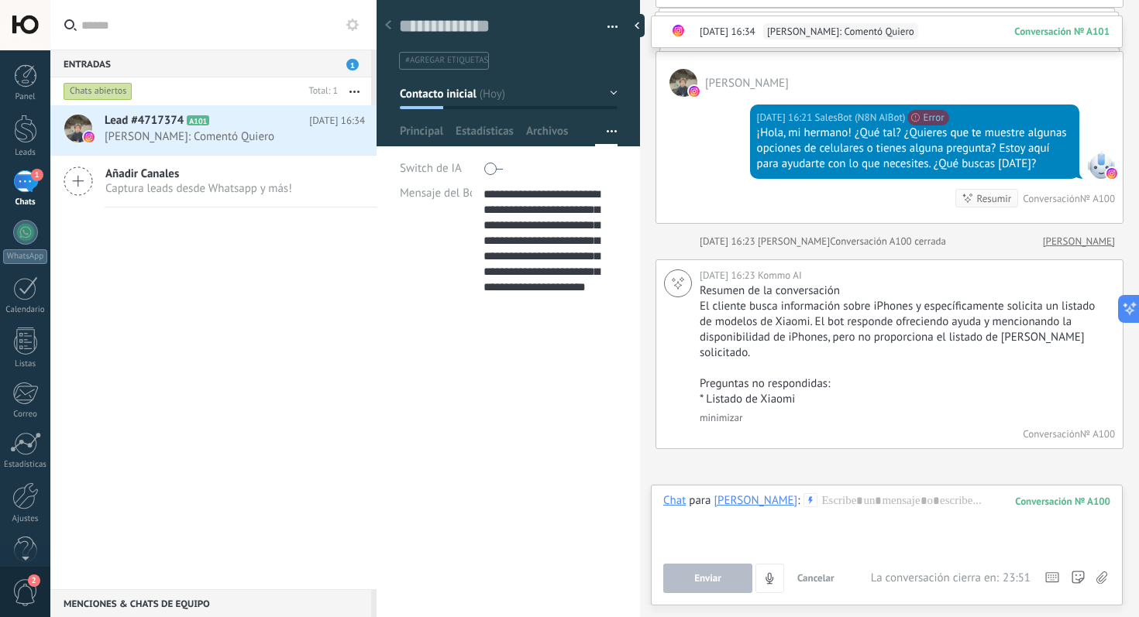
click at [956, 117] on div "Hoy 16:21 SalesBot (N8N AIBot) Error interno del servidor Error" at bounding box center [914, 117] width 315 height 15
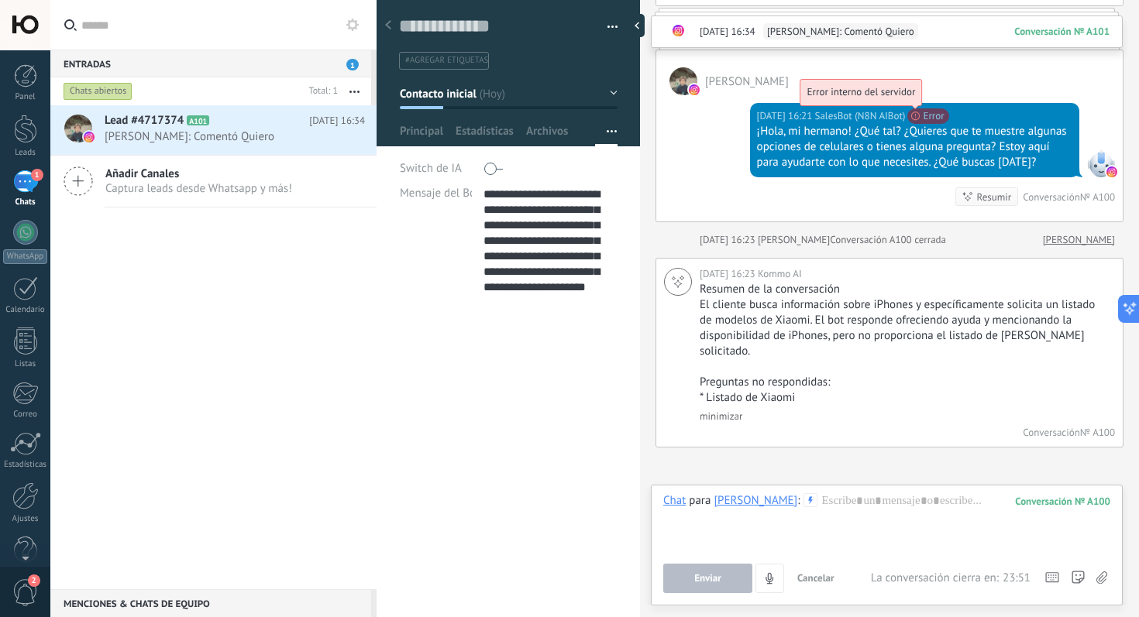
scroll to position [3476, 0]
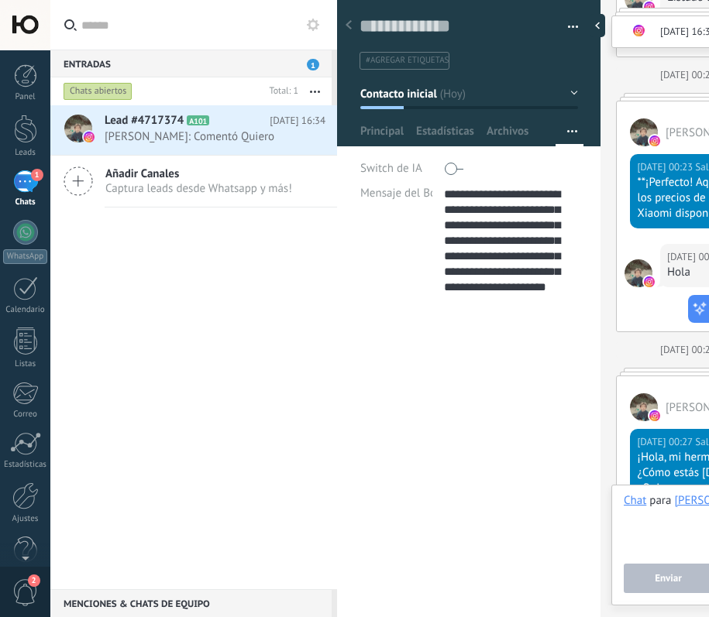
drag, startPoint x: 919, startPoint y: 111, endPoint x: 973, endPoint y: 345, distance: 240.7
click at [0, 0] on body ".abccls-1,.abccls-2{fill-rule:evenodd}.abccls-2{fill:#fff} .abfcls-1{fill:none}…" at bounding box center [354, 308] width 709 height 617
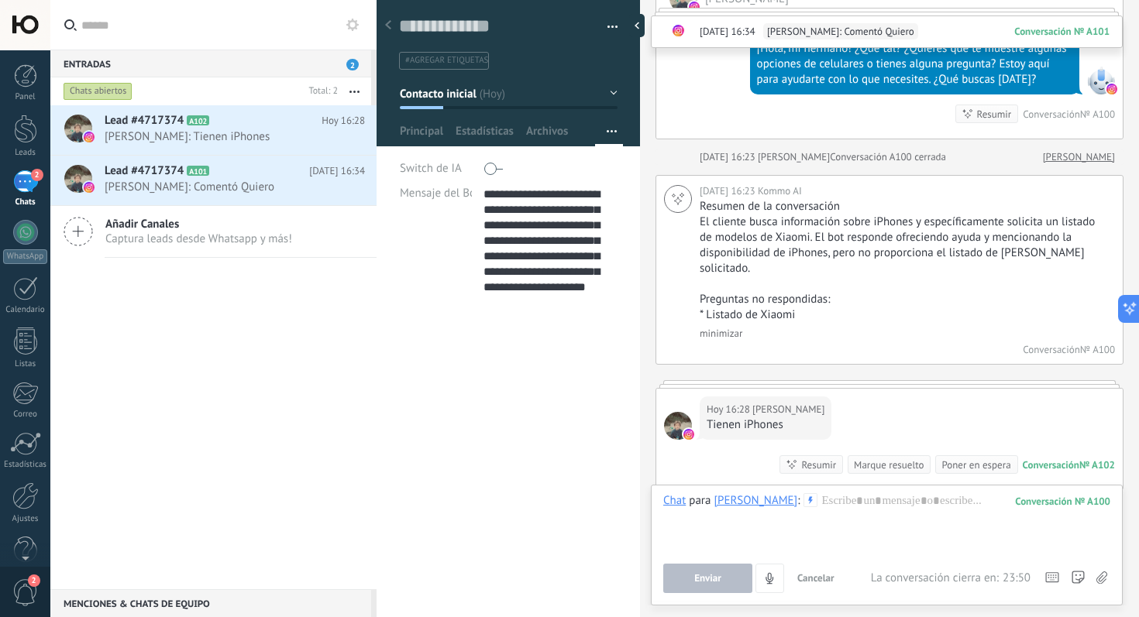
scroll to position [3677, 0]
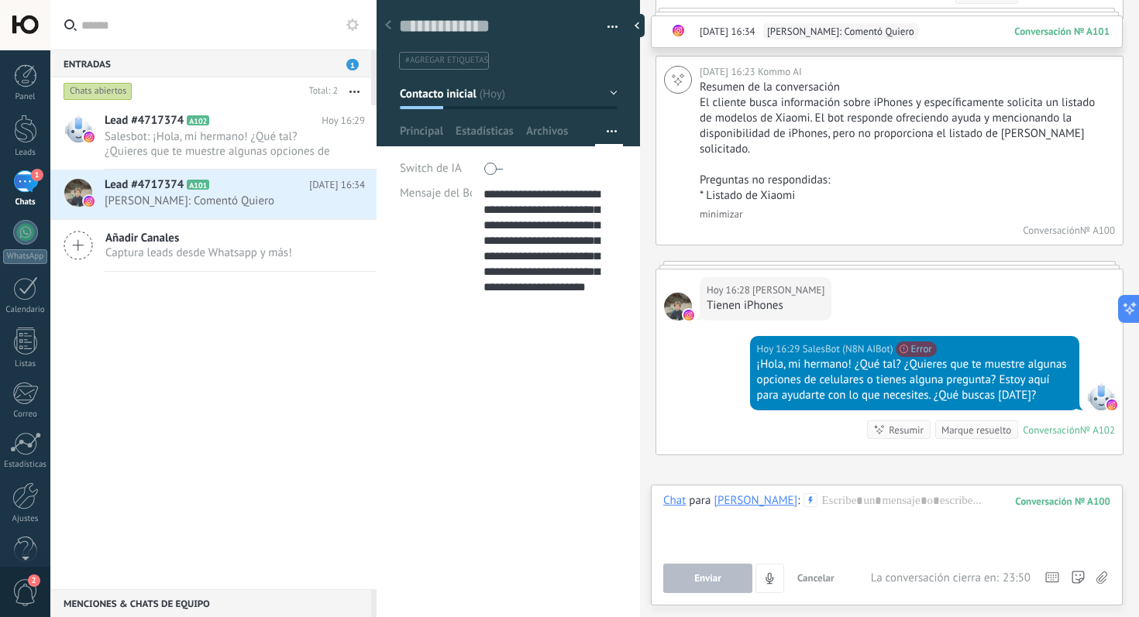
type textarea "**********"
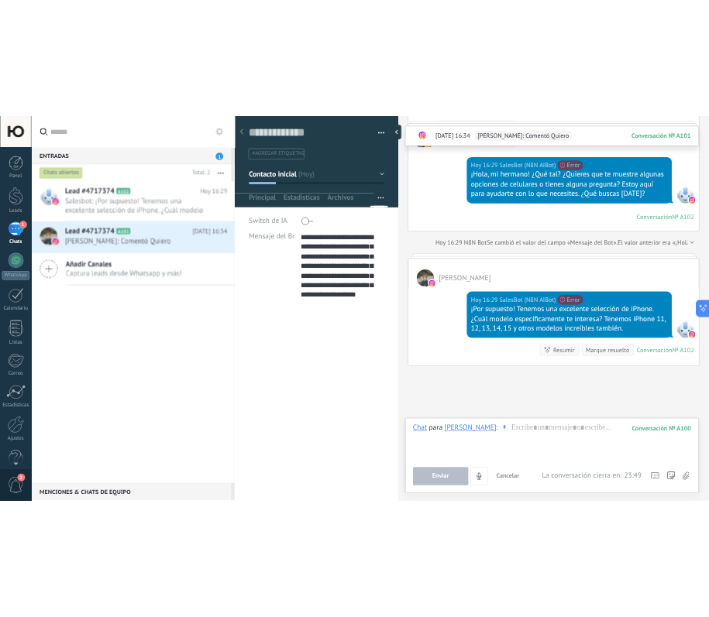
scroll to position [3984, 0]
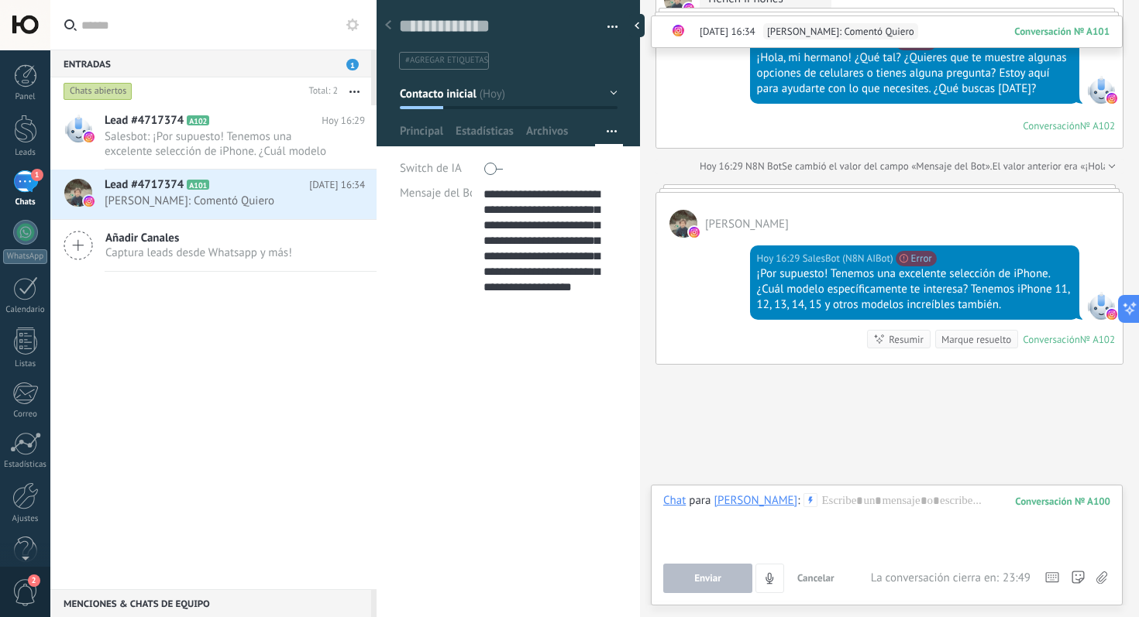
drag, startPoint x: 995, startPoint y: 217, endPoint x: 983, endPoint y: 218, distance: 11.6
click at [991, 217] on div "Vicente" at bounding box center [889, 215] width 466 height 45
drag, startPoint x: 907, startPoint y: 224, endPoint x: 890, endPoint y: 231, distance: 18.4
click at [906, 224] on div "Vicente Hoy 16:29 SalesBot (N8N AIBot) Error interno del servidor Error ¡Por su…" at bounding box center [889, 278] width 468 height 173
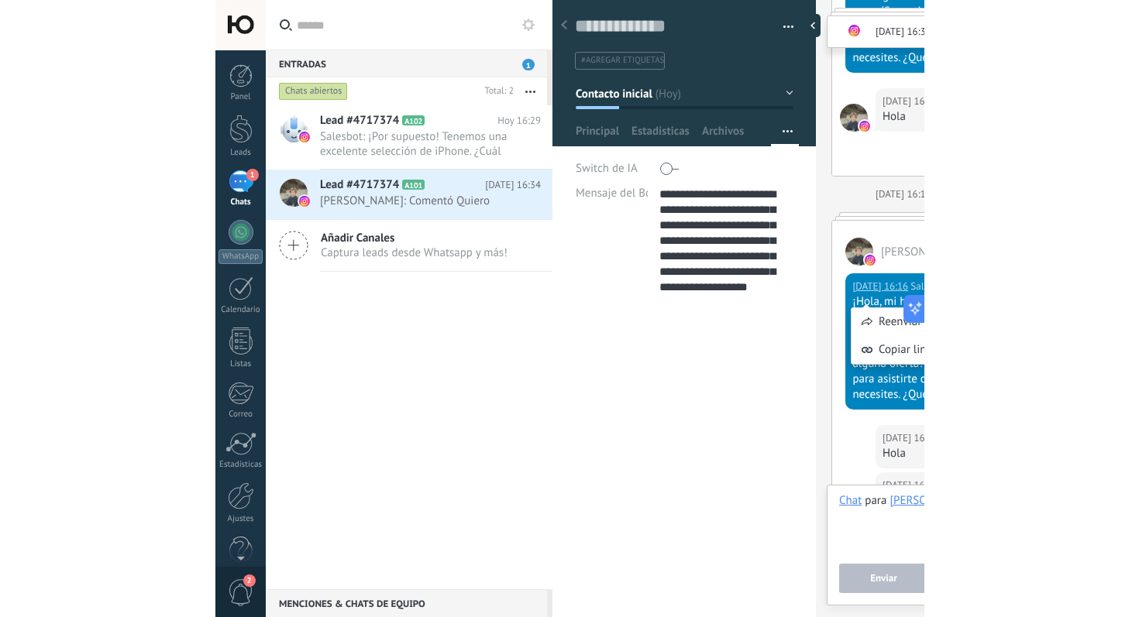
scroll to position [0, 0]
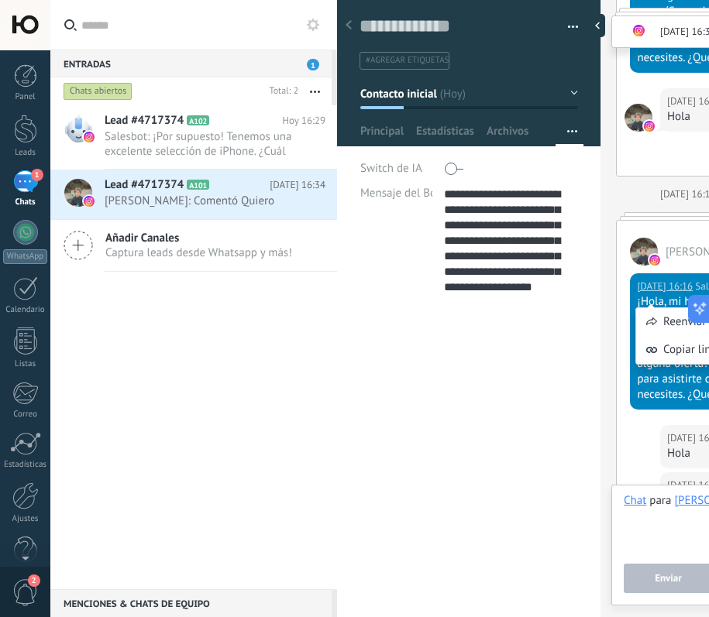
click at [672, 260] on span "Vicente" at bounding box center [707, 252] width 84 height 15
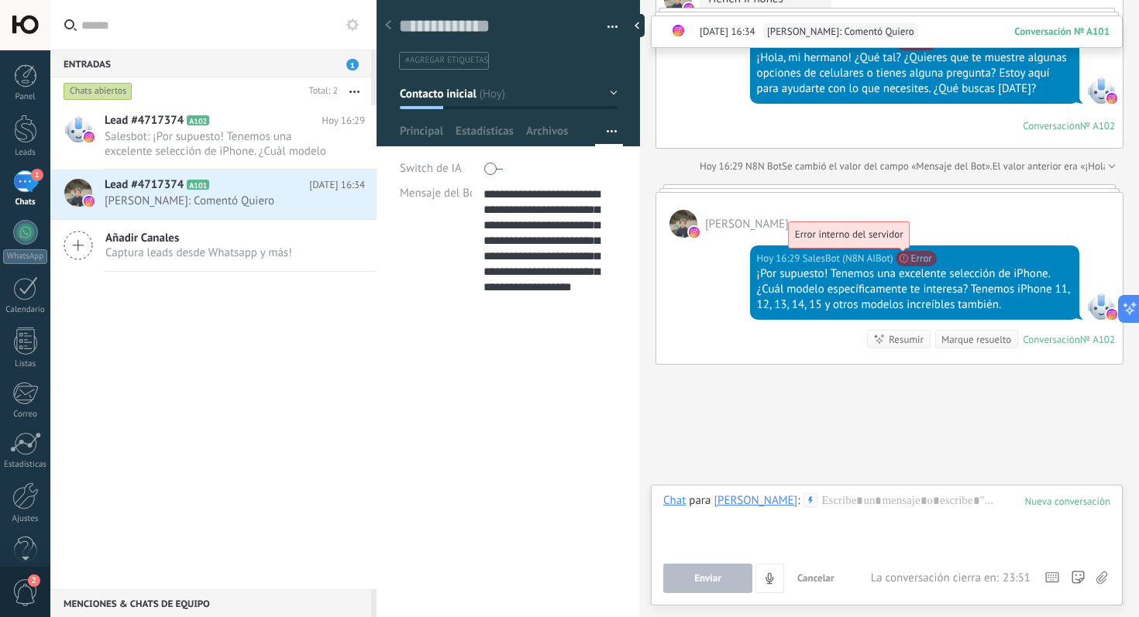
click at [903, 239] on span "Error interno del servidor" at bounding box center [849, 234] width 108 height 13
drag, startPoint x: 871, startPoint y: 217, endPoint x: 617, endPoint y: 18, distance: 322.2
click at [0, 0] on body ".abccls-1,.abccls-2{fill-rule:evenodd}.abccls-2{fill:#fff} .abfcls-1{fill:none}…" at bounding box center [569, 308] width 1139 height 617
click at [358, 22] on icon at bounding box center [352, 25] width 12 height 12
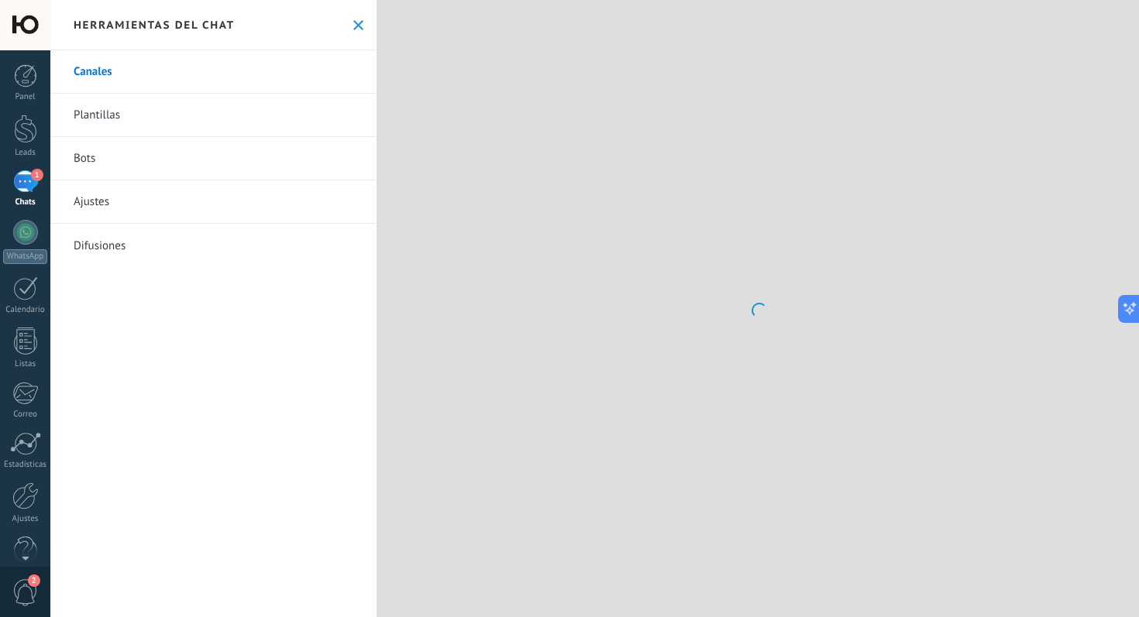
click at [267, 167] on link "Bots" at bounding box center [213, 158] width 326 height 43
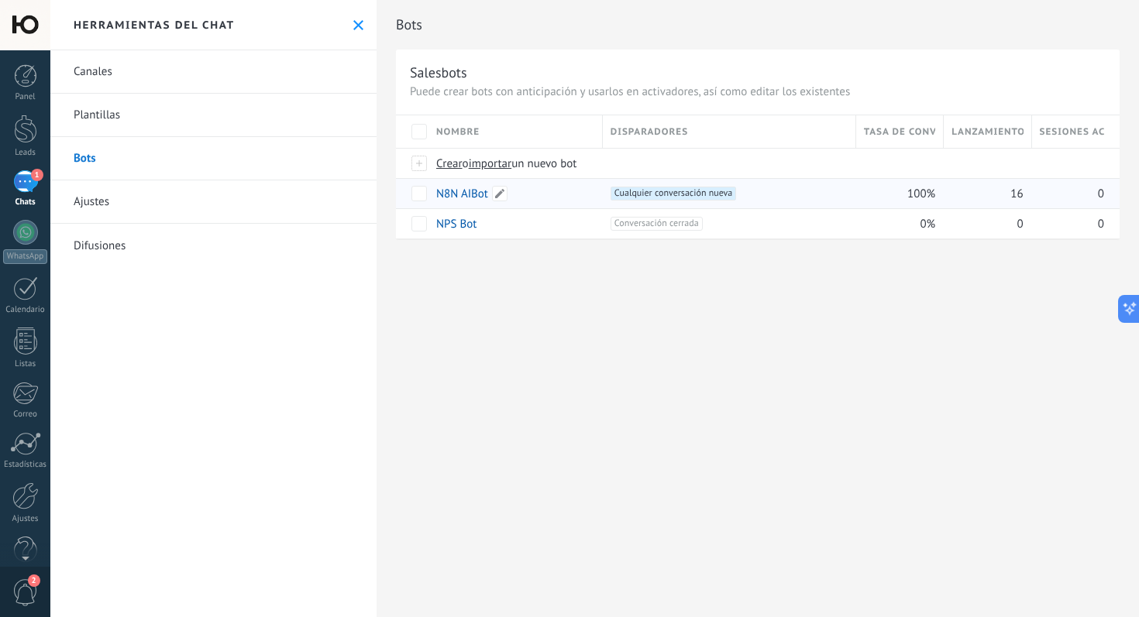
click at [468, 198] on link "N8N AIBot" at bounding box center [462, 194] width 52 height 15
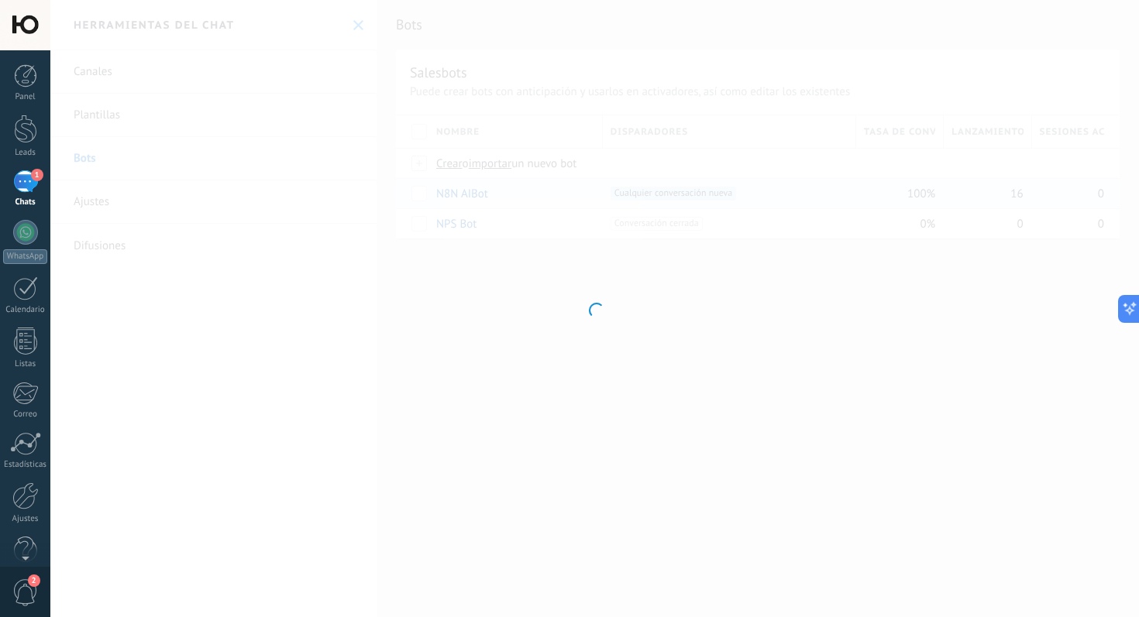
type input "*********"
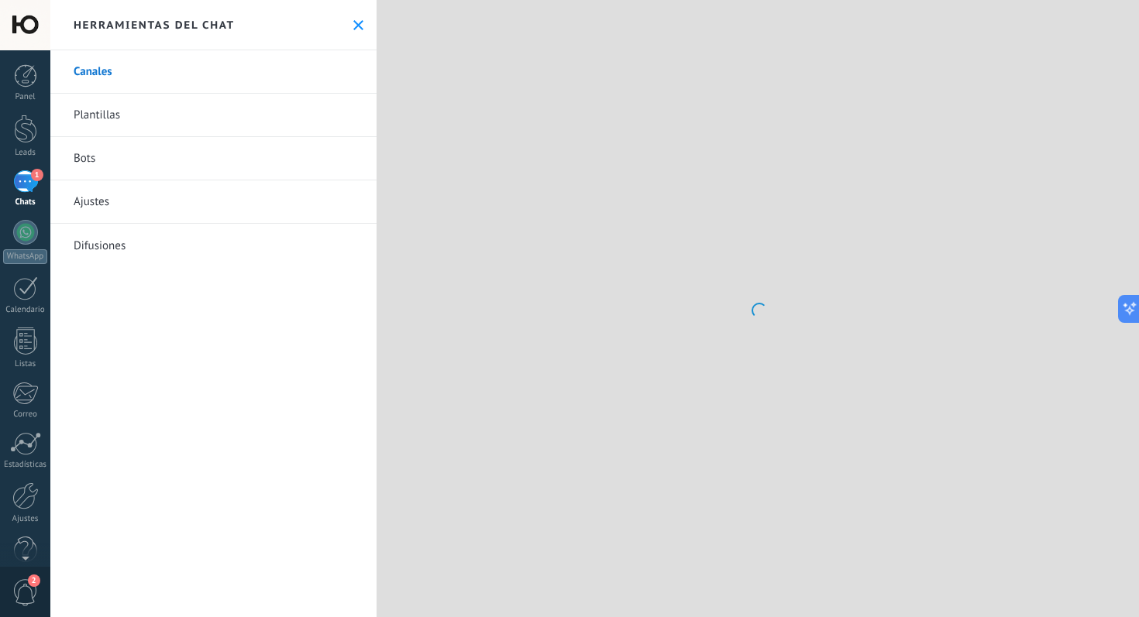
scroll to position [334, 0]
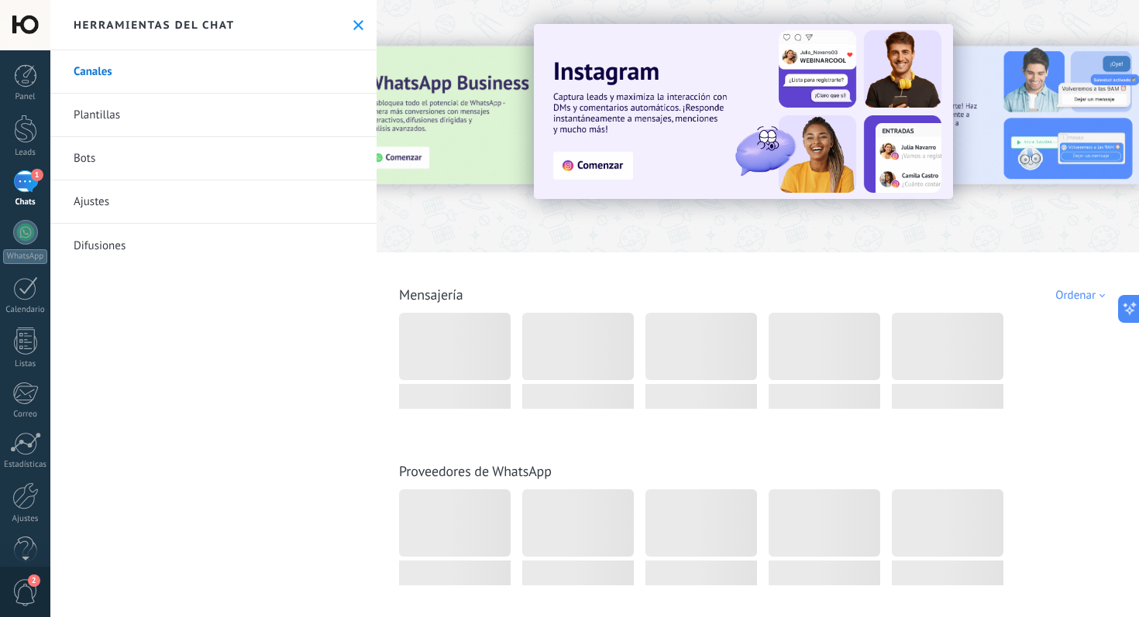
click at [115, 111] on link "Plantillas" at bounding box center [213, 115] width 326 height 43
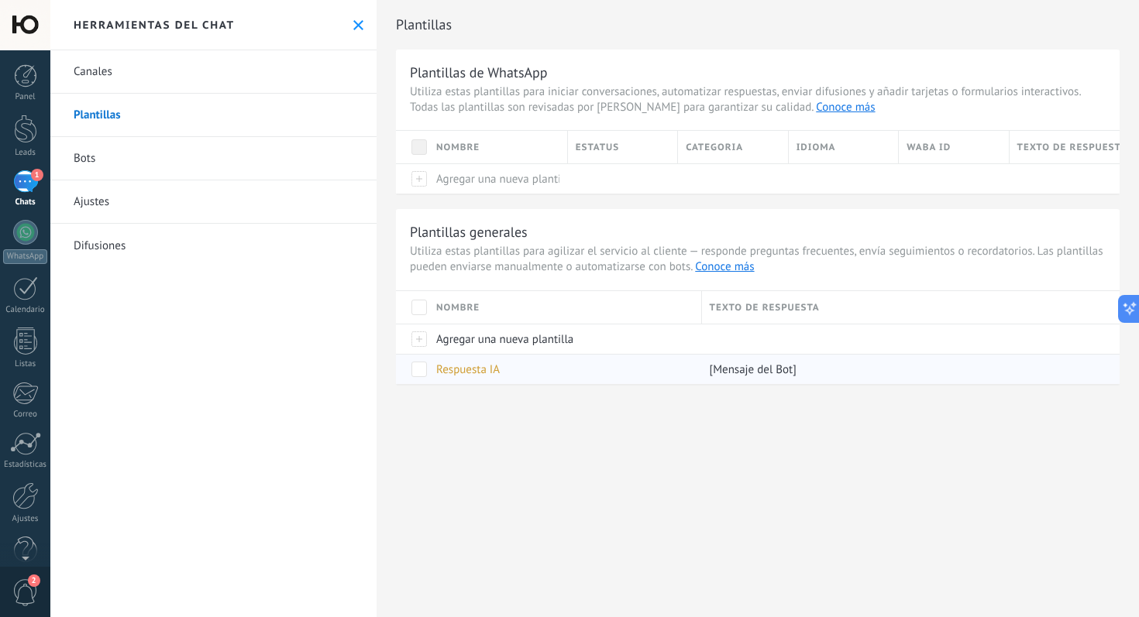
click at [476, 372] on span "Respuesta IA" at bounding box center [468, 370] width 64 height 15
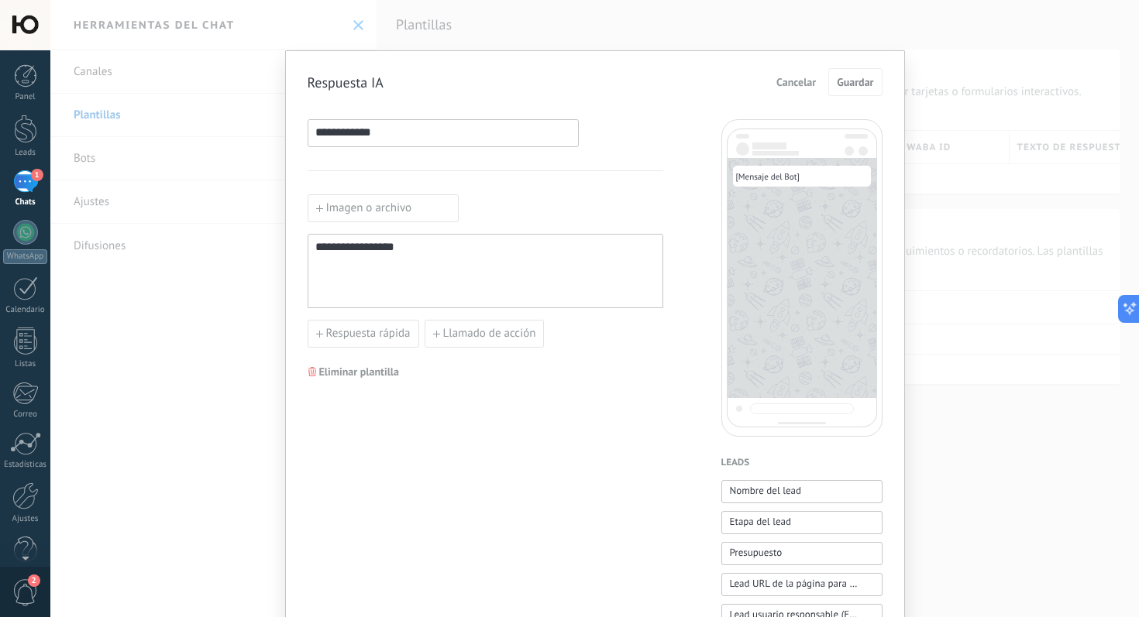
click at [368, 203] on label "Imagen o archivo" at bounding box center [383, 208] width 151 height 28
click at [308, 194] on input "Imagen o archivo" at bounding box center [308, 194] width 0 height 0
click at [622, 17] on div "**********" at bounding box center [594, 308] width 1088 height 617
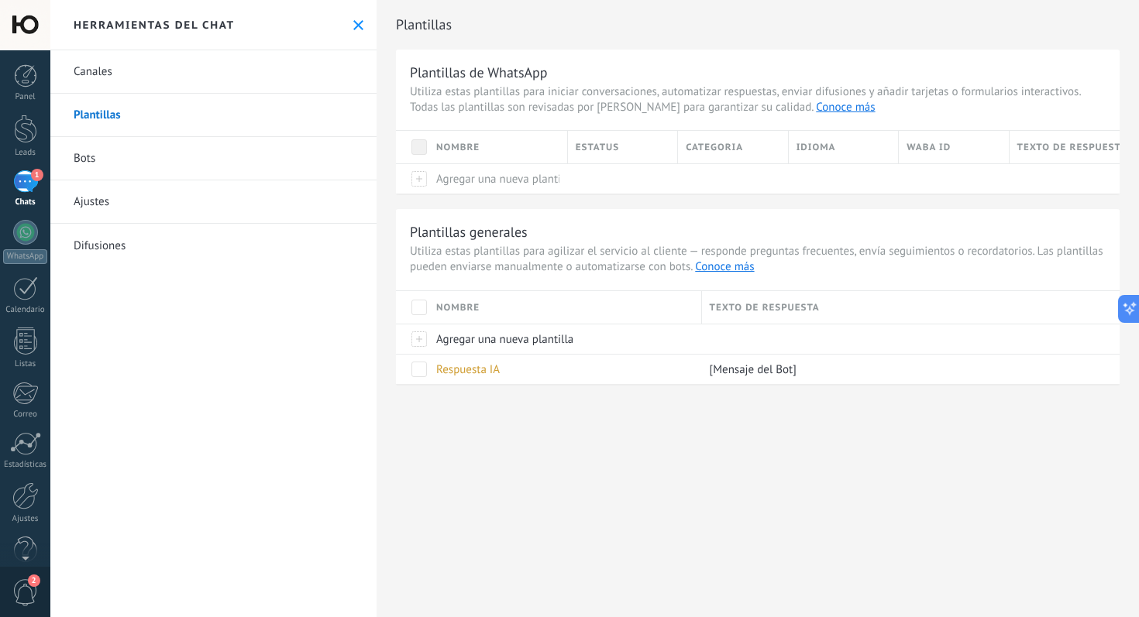
click at [27, 185] on div "1" at bounding box center [25, 181] width 25 height 22
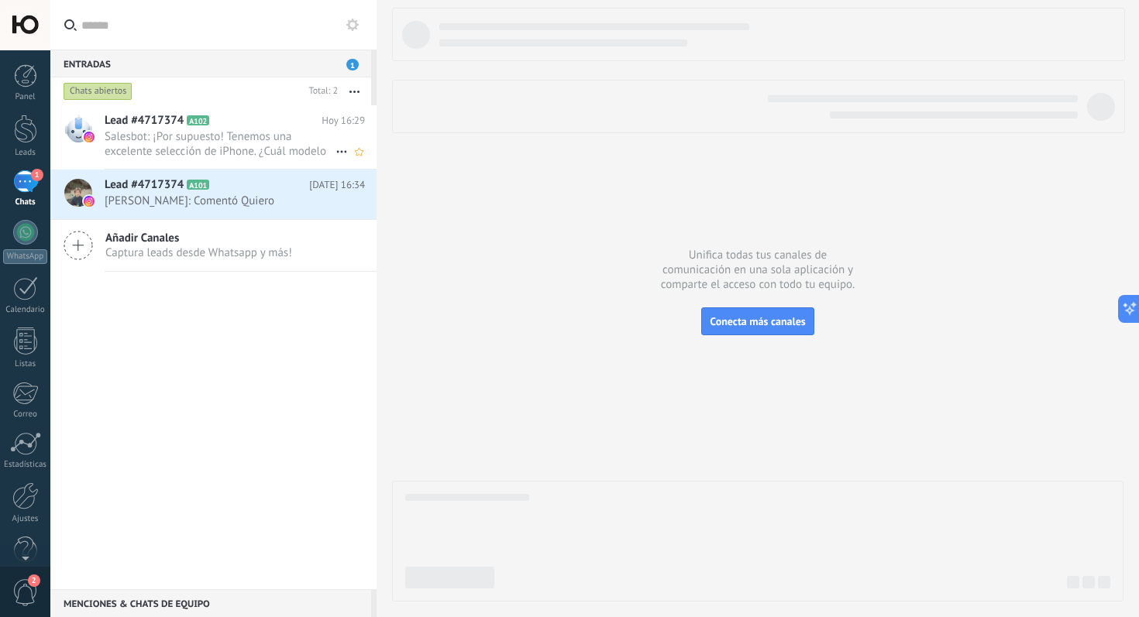
click at [255, 158] on span "Salesbot: ¡Por supuesto! Tenemos una excelente selección de iPhone. ¿Cuál model…" at bounding box center [220, 143] width 231 height 29
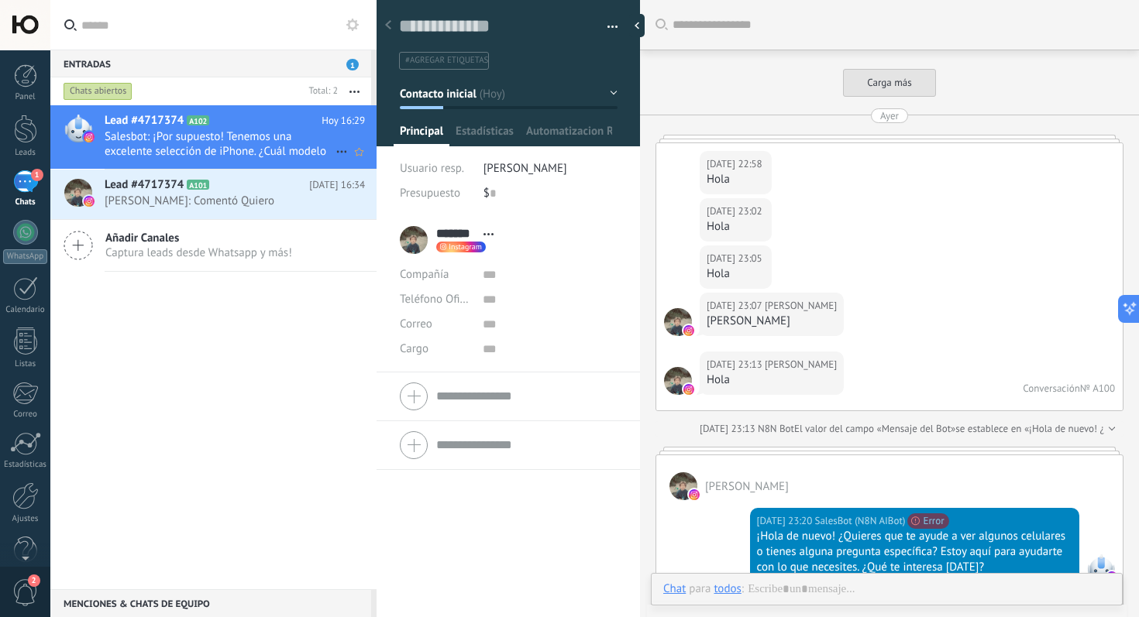
scroll to position [3675, 0]
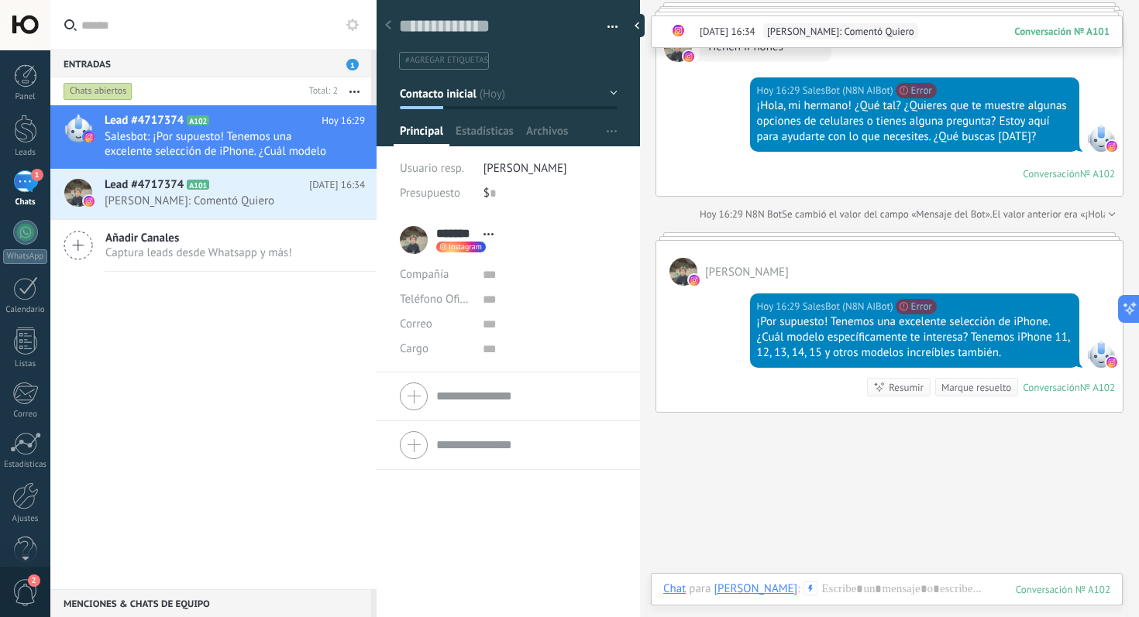
click at [483, 234] on span "Abrir detalle Copie el nombre Desatar Contacto principal" at bounding box center [489, 235] width 26 height 12
click at [527, 253] on link "Abrir detalle" at bounding box center [537, 255] width 62 height 15
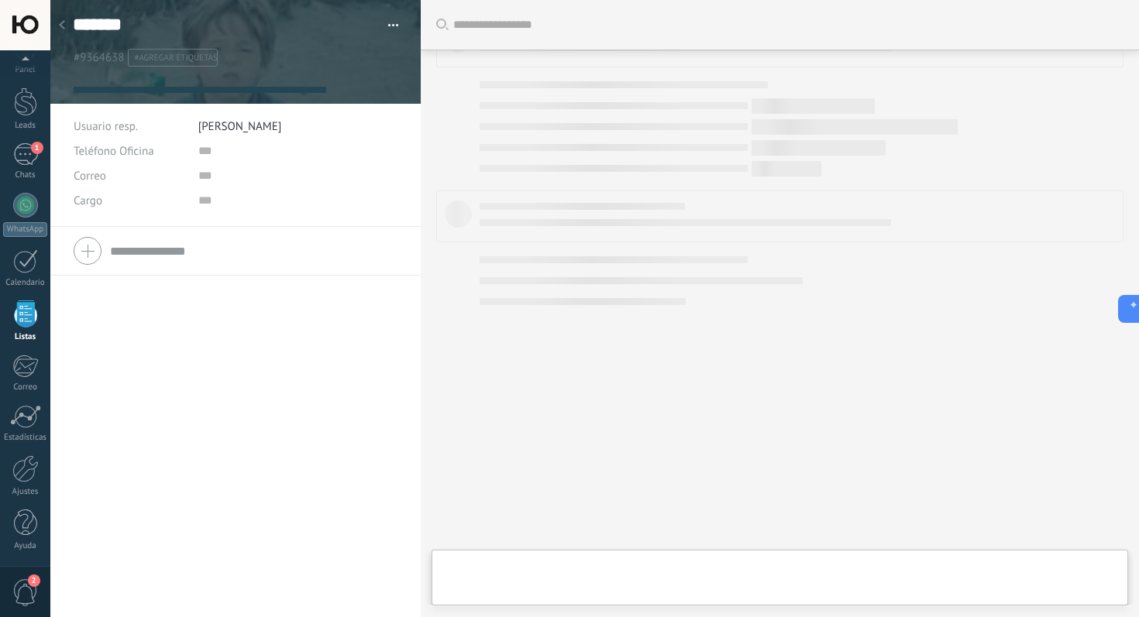
scroll to position [67, 0]
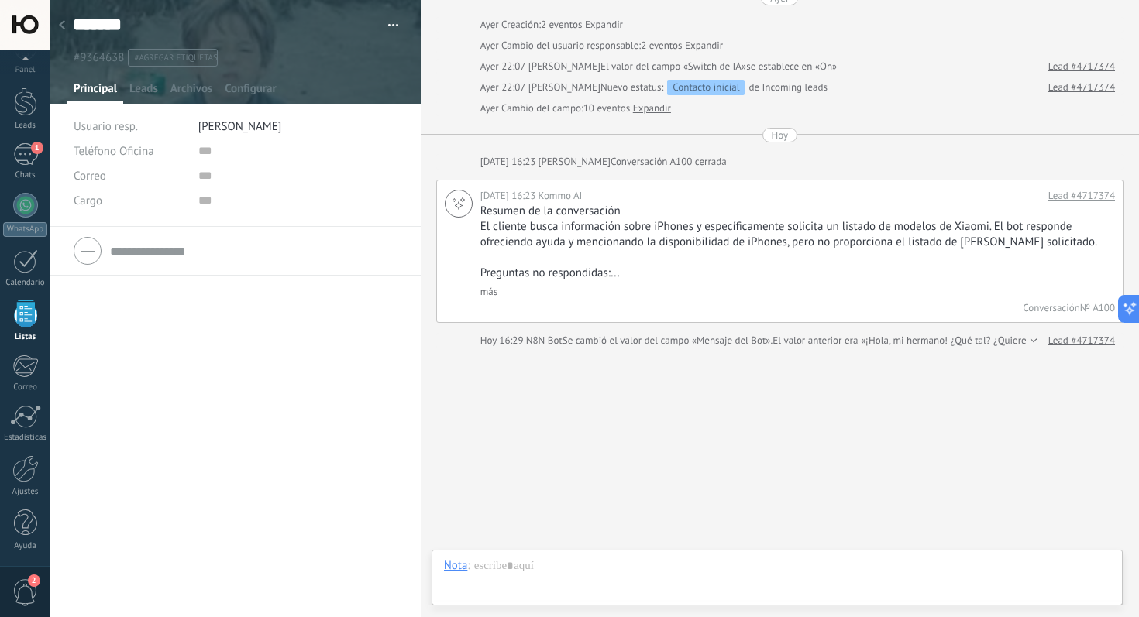
click at [61, 24] on use at bounding box center [62, 24] width 6 height 9
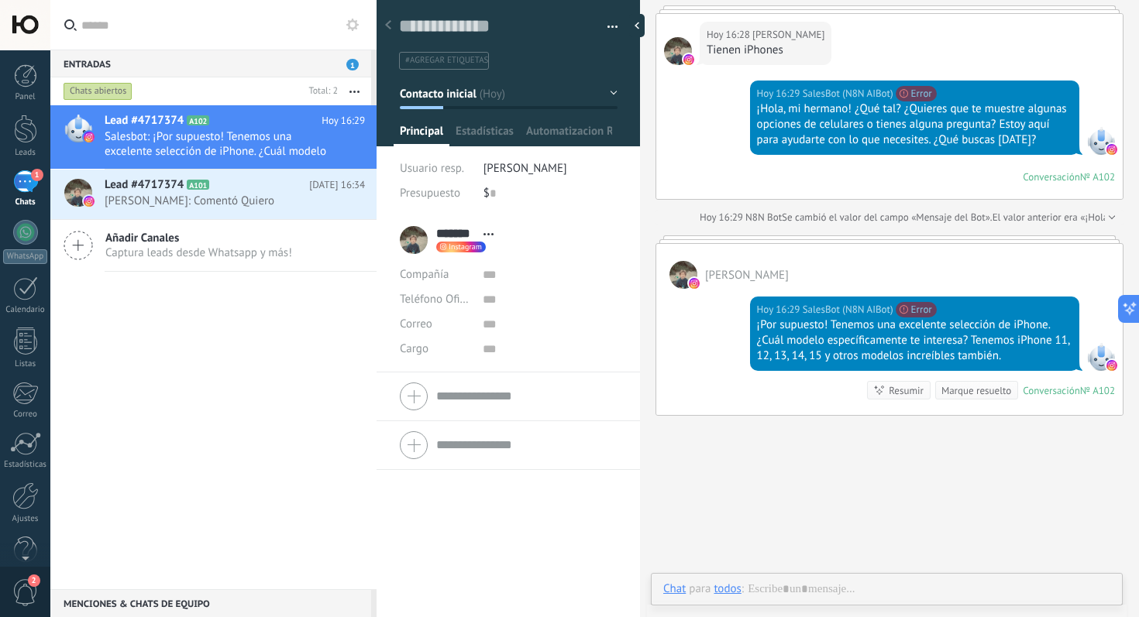
scroll to position [298, 0]
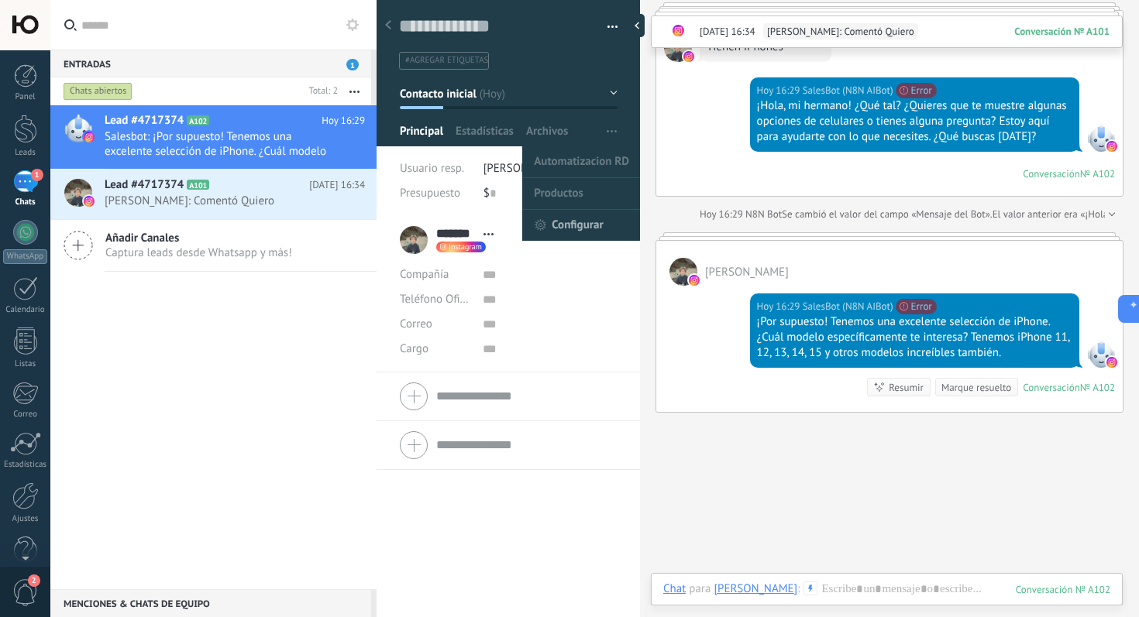
click at [568, 225] on span "Configurar" at bounding box center [577, 225] width 51 height 31
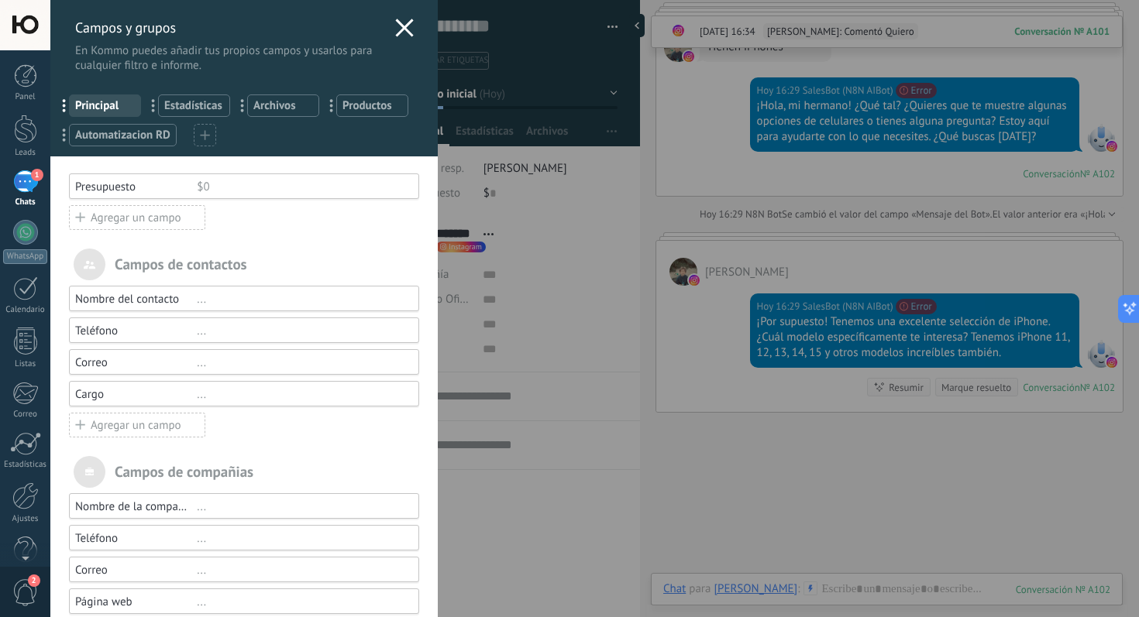
click at [145, 135] on span "Automatizacion RD" at bounding box center [122, 135] width 95 height 15
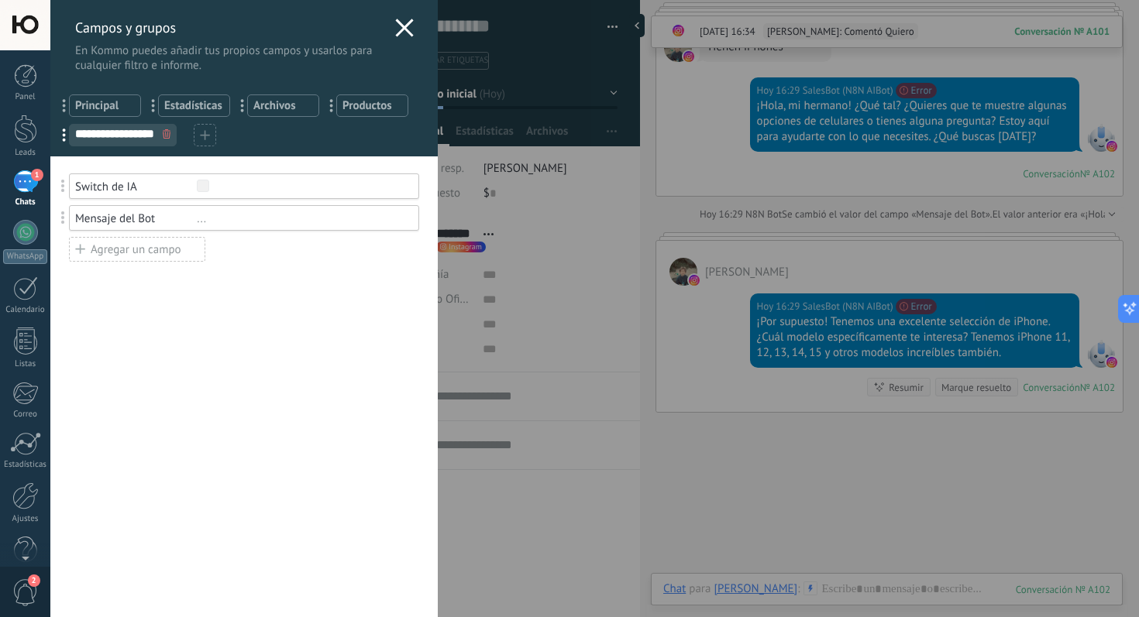
click at [64, 221] on span at bounding box center [63, 217] width 4 height 13
click at [122, 219] on div "Mensaje del Bot" at bounding box center [136, 218] width 122 height 15
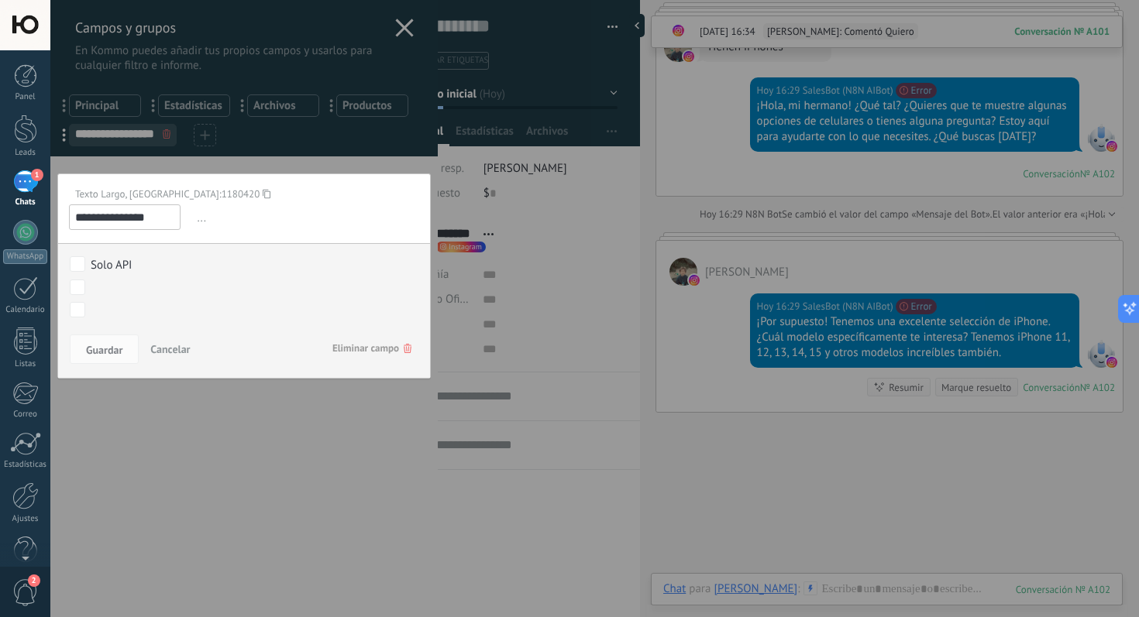
click at [581, 125] on div "**********" at bounding box center [594, 308] width 1088 height 617
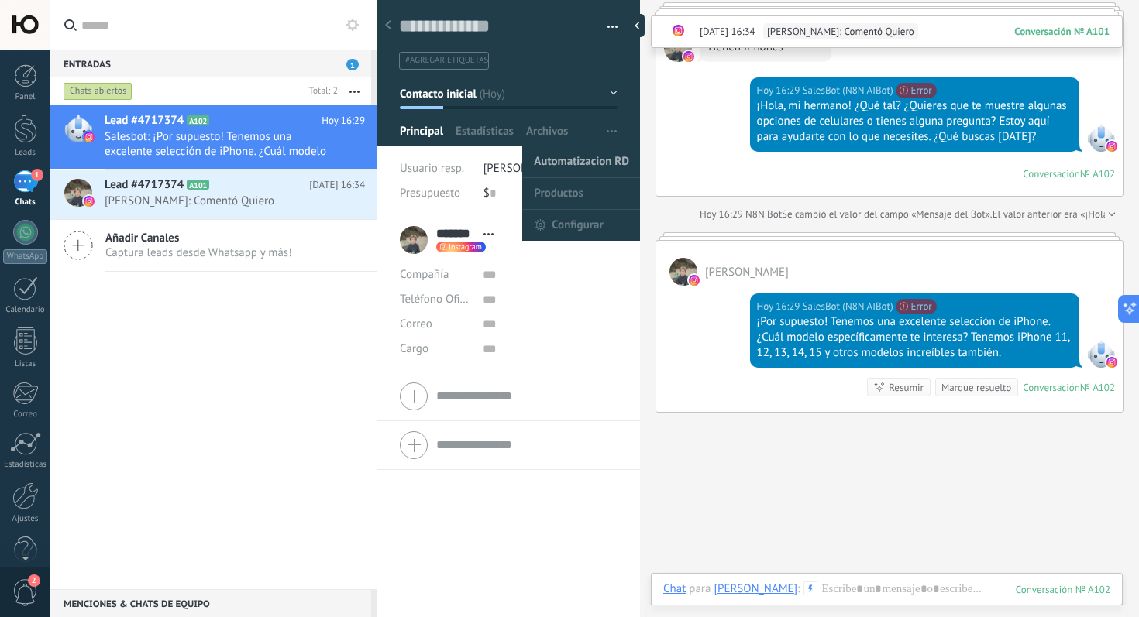
click at [598, 160] on span "Automatizacion RD" at bounding box center [581, 161] width 95 height 31
type textarea "**********"
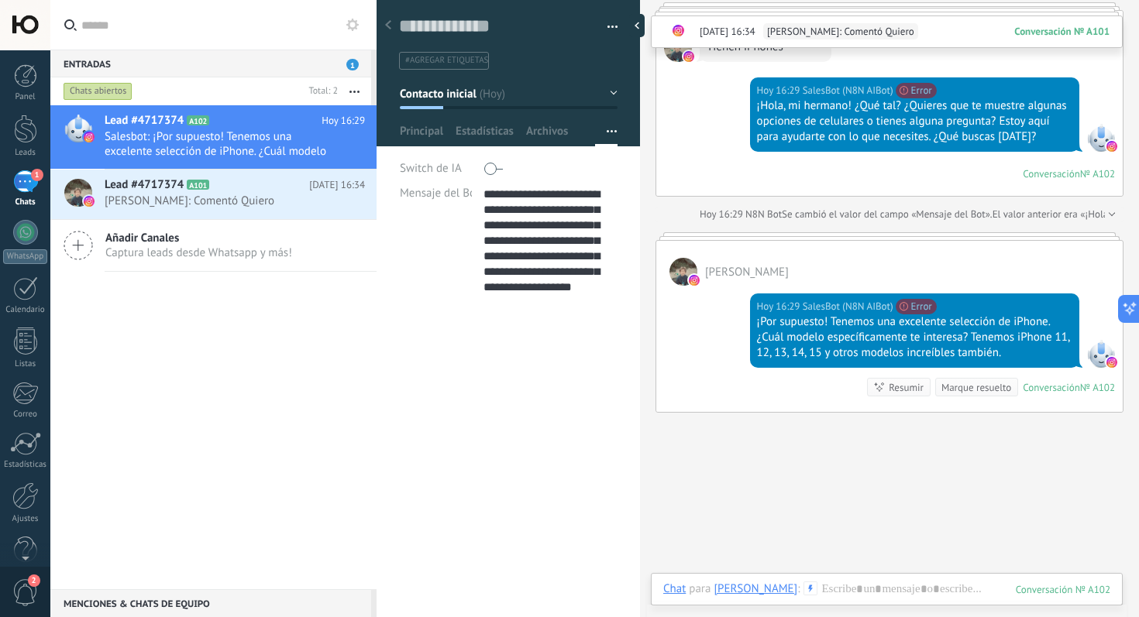
click at [356, 29] on icon at bounding box center [352, 25] width 12 height 12
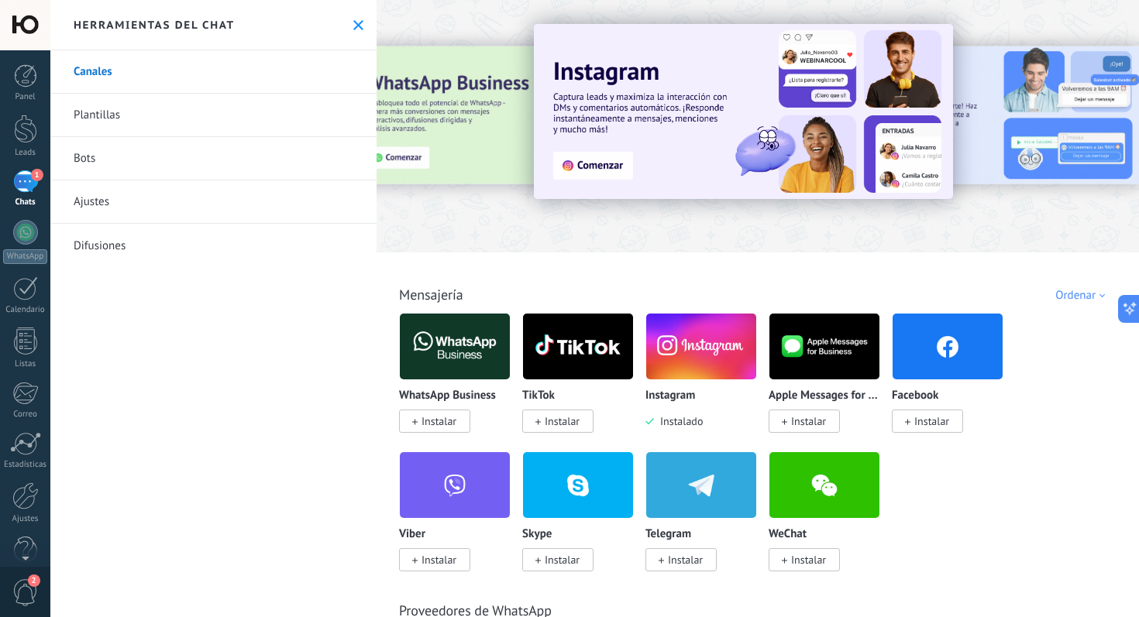
click at [168, 163] on link "Bots" at bounding box center [213, 158] width 326 height 43
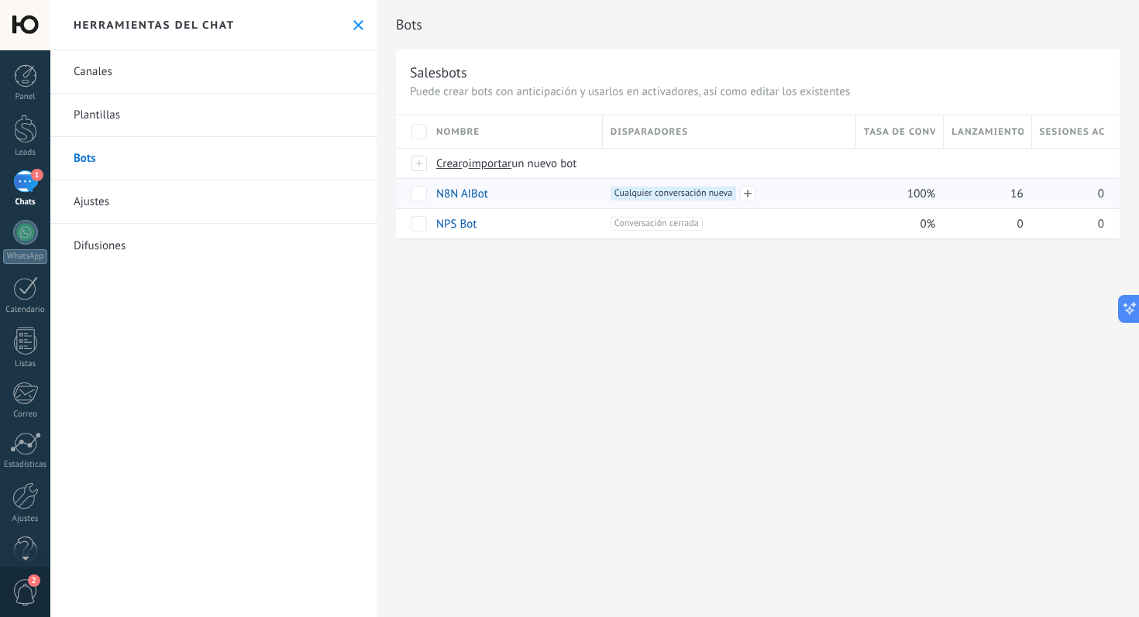
click at [724, 197] on span "Cualquier conversación nueva +0" at bounding box center [672, 194] width 125 height 14
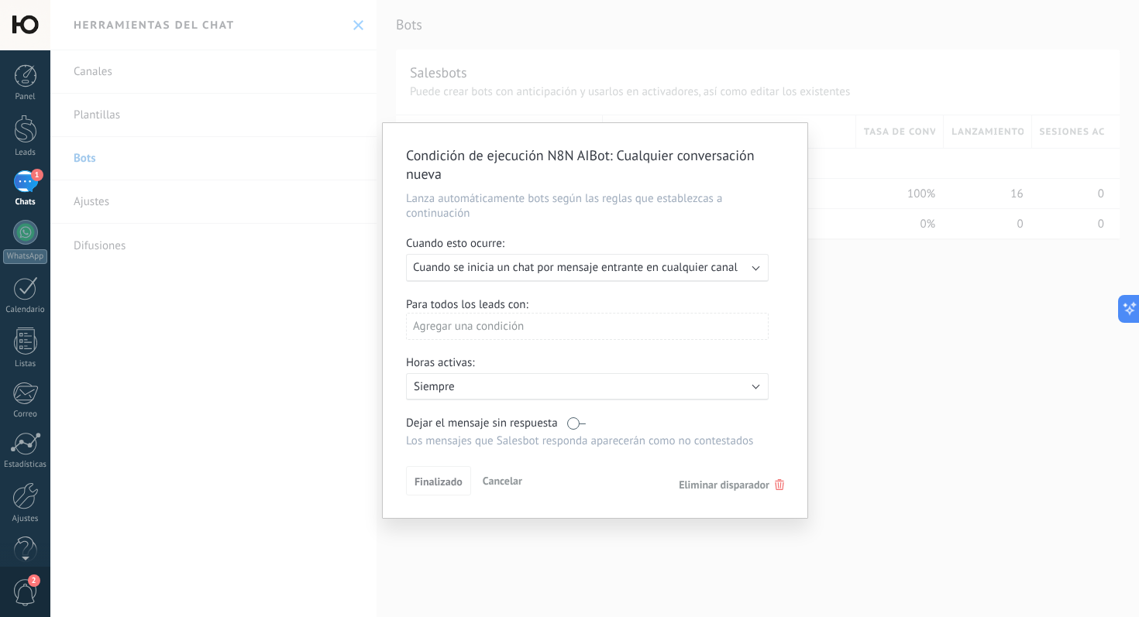
click at [742, 489] on span "Eliminar disparador" at bounding box center [724, 485] width 91 height 14
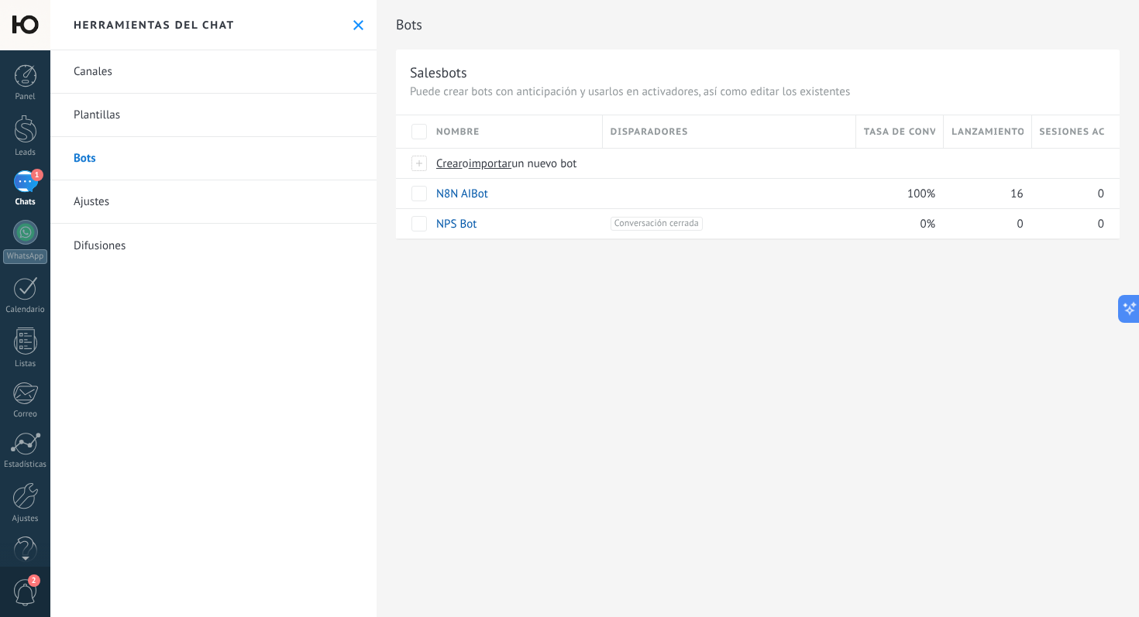
scroll to position [334, 0]
